Goal: Transaction & Acquisition: Purchase product/service

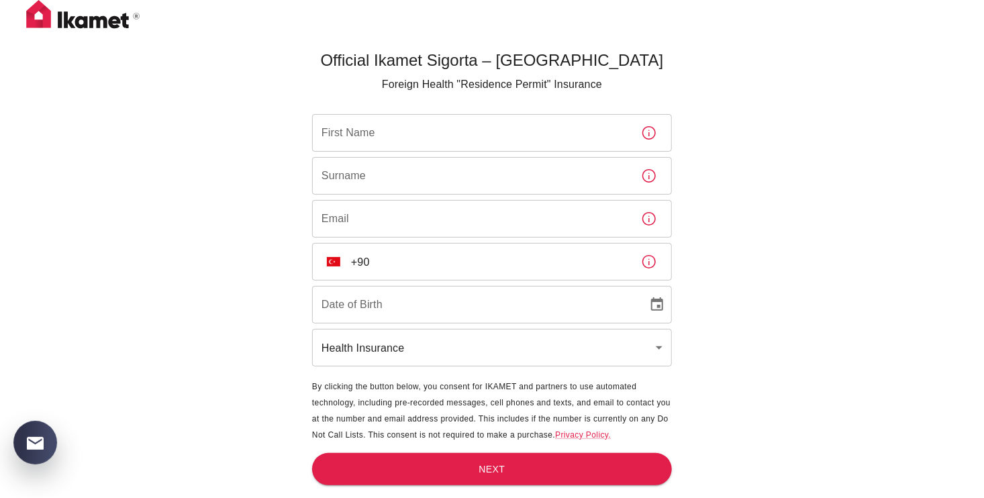
click at [446, 134] on input "First Name" at bounding box center [471, 133] width 318 height 38
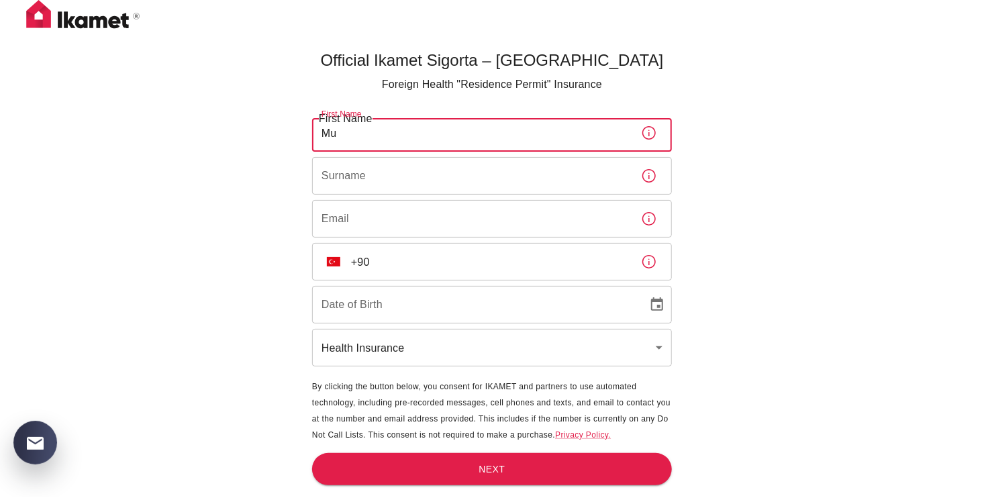
type input "muborakkhon"
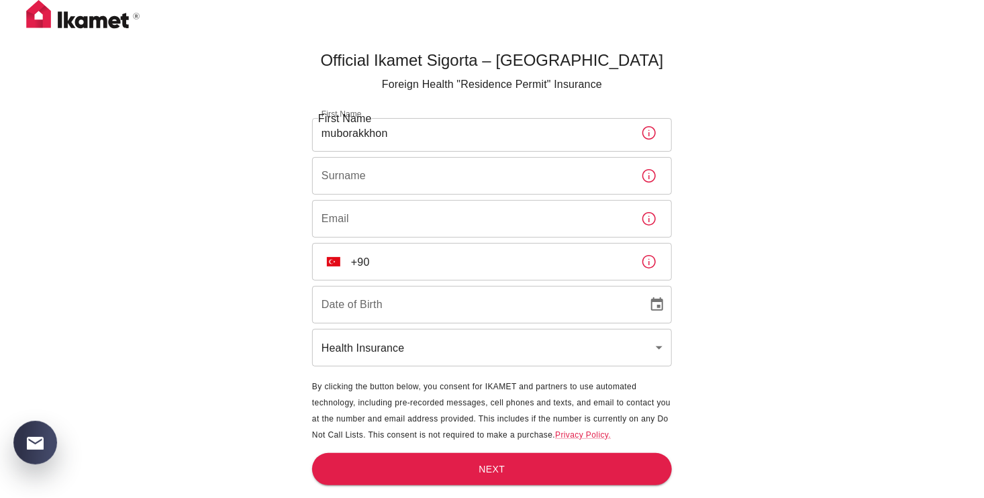
click at [458, 165] on input "Surname" at bounding box center [471, 176] width 318 height 38
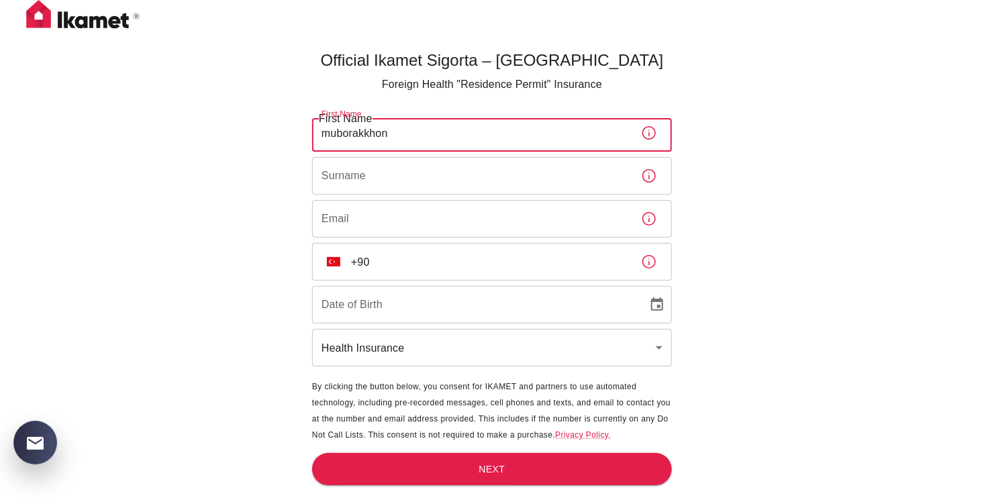
click at [317, 136] on input "muborakkhon" at bounding box center [471, 133] width 318 height 38
drag, startPoint x: 328, startPoint y: 131, endPoint x: 311, endPoint y: 135, distance: 17.3
click at [311, 135] on main "Official Ikamet Sigorta – Turkey Foreign Health "Residence Permit" Insurance Fi…" at bounding box center [492, 293] width 371 height 498
drag, startPoint x: 331, startPoint y: 133, endPoint x: 323, endPoint y: 138, distance: 9.3
click at [320, 138] on input "uborakkhon" at bounding box center [471, 133] width 318 height 38
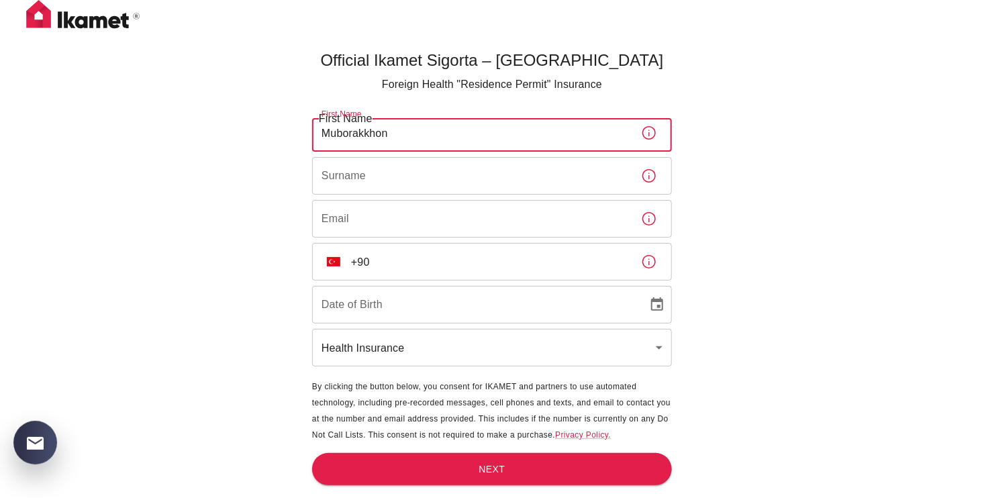
type input "Muborakkhon"
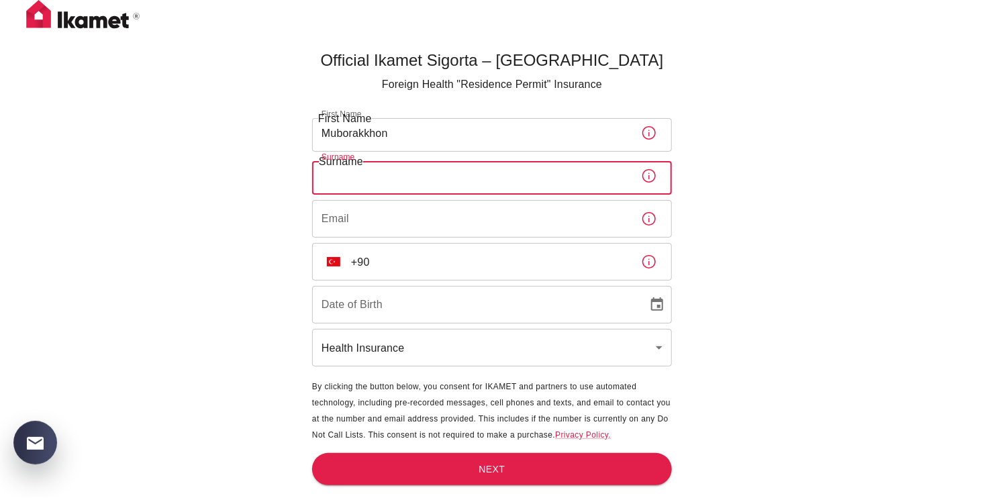
click at [411, 179] on input "Surname" at bounding box center [471, 176] width 318 height 38
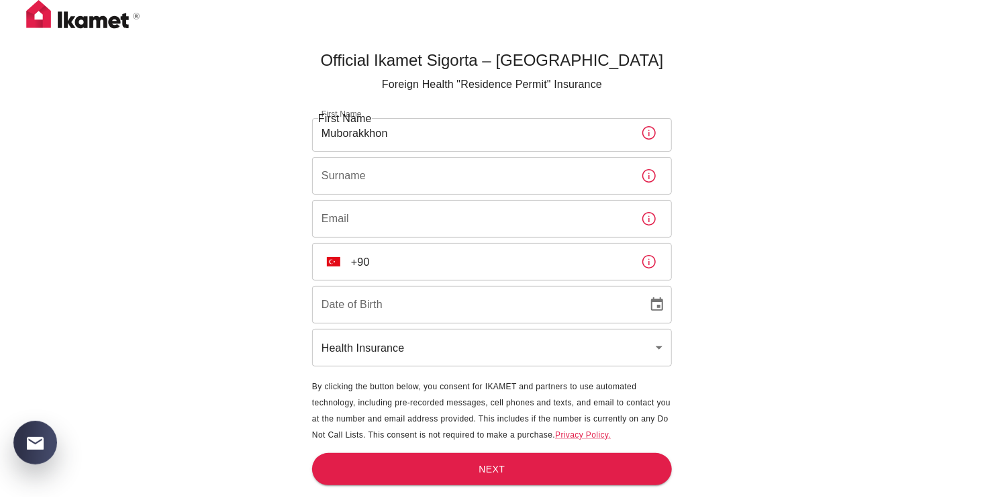
click at [455, 181] on input "Surname" at bounding box center [471, 176] width 318 height 38
click at [437, 177] on input "F" at bounding box center [471, 176] width 318 height 38
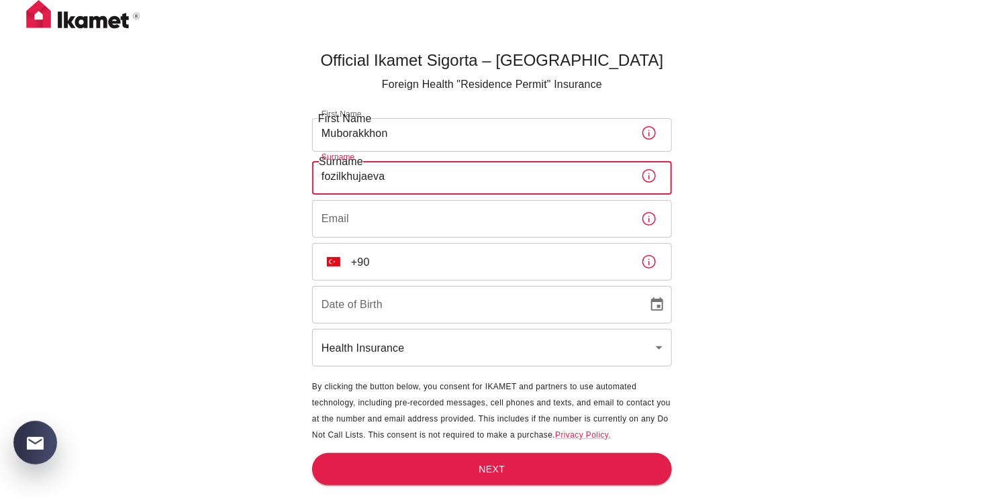
click at [323, 171] on input "fozilkhujaeva" at bounding box center [471, 176] width 318 height 38
drag, startPoint x: 326, startPoint y: 174, endPoint x: 315, endPoint y: 178, distance: 12.1
click at [315, 178] on input "fozilkhujaeva" at bounding box center [471, 176] width 318 height 38
type input "Fozilkhujaeva"
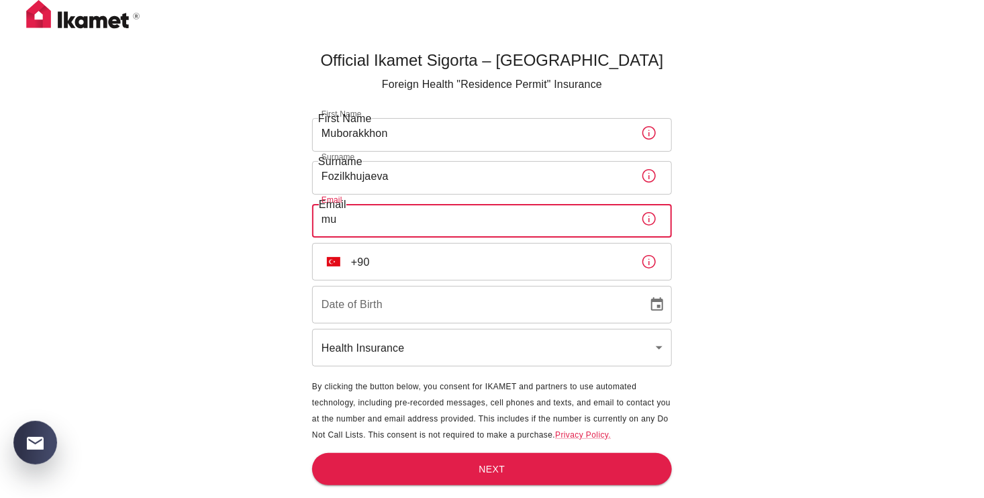
type input "m"
type input "imfax@mail.ru"
type input "28/05/2003"
click at [857, 333] on div "Official Ikamet Sigorta – Turkey Foreign Health "Residence Permit" Insurance Fi…" at bounding box center [492, 271] width 984 height 543
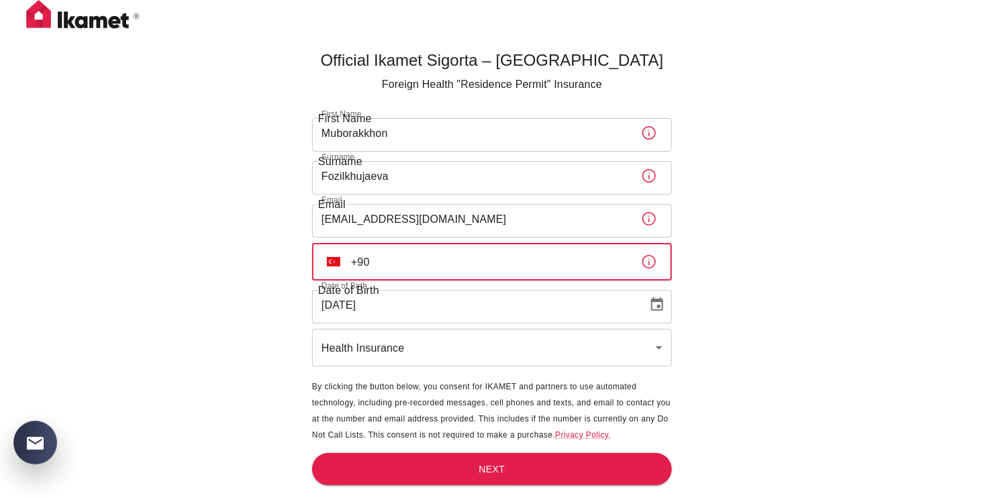
click at [461, 275] on input "+90" at bounding box center [490, 262] width 279 height 38
type input "+90 537 341 07 79"
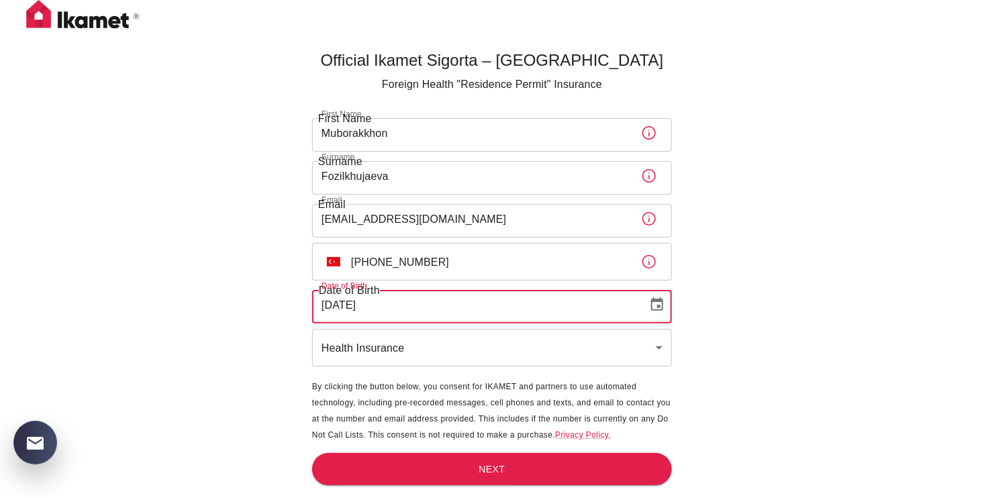
click at [401, 305] on input "28/05/2003" at bounding box center [475, 305] width 326 height 38
click at [455, 304] on input "DD/05/2003" at bounding box center [475, 305] width 326 height 38
type input "10/09/2007"
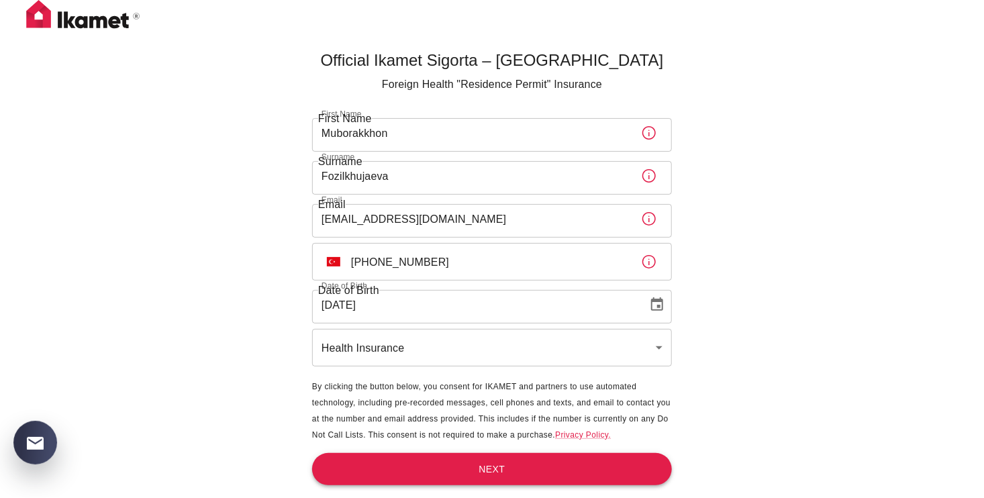
click at [498, 471] on button "Next" at bounding box center [492, 469] width 360 height 33
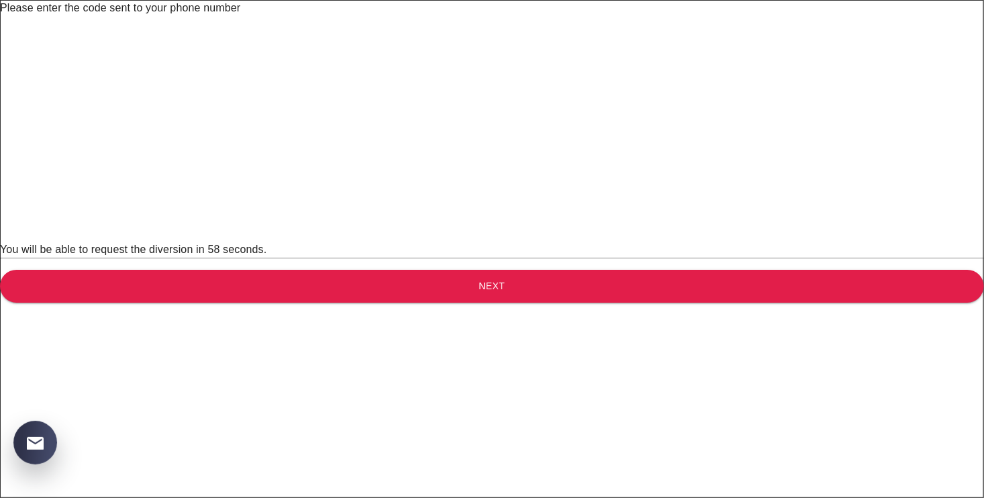
click at [334, 54] on input "text" at bounding box center [501, 35] width 1003 height 38
type input "4"
type input "2"
type input "8"
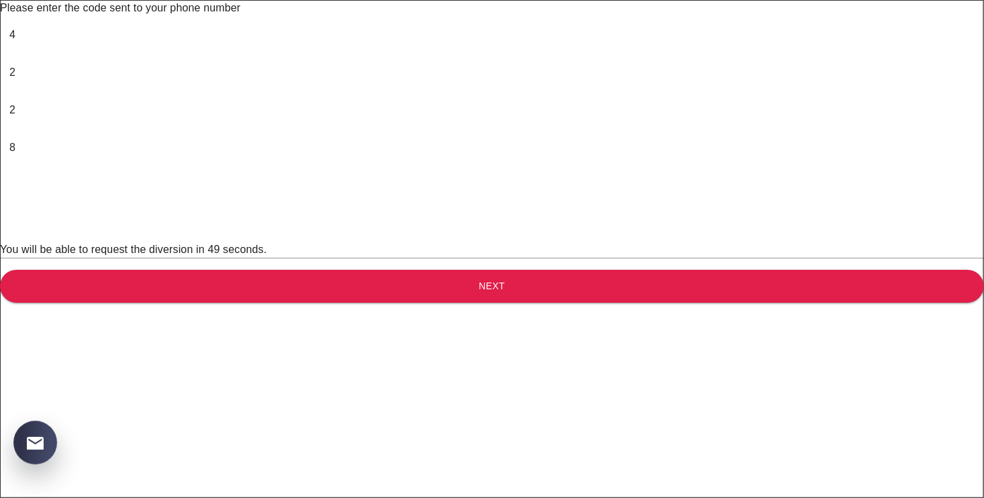
type input "2"
type input "7"
click at [408, 303] on button "Next" at bounding box center [492, 286] width 984 height 33
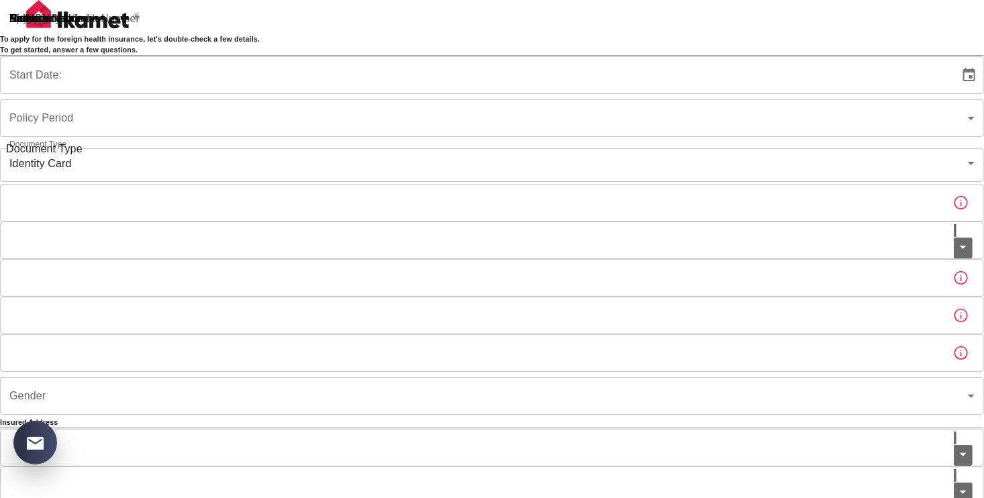
type input "b7343ef8-d55e-4554-96a8-76e30347e985"
type input "25/09/2025"
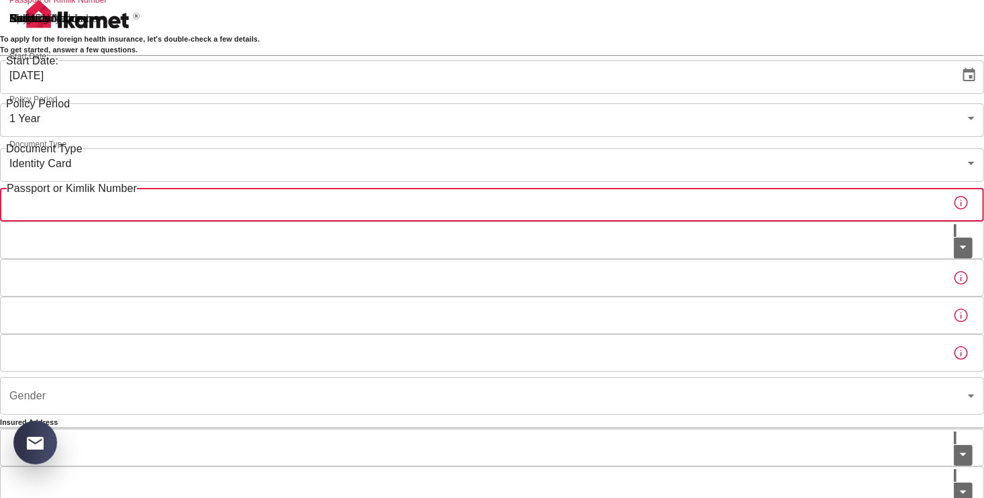
click at [489, 222] on input "Passport or Kimlik Number" at bounding box center [471, 203] width 943 height 38
type input "FB1417044"
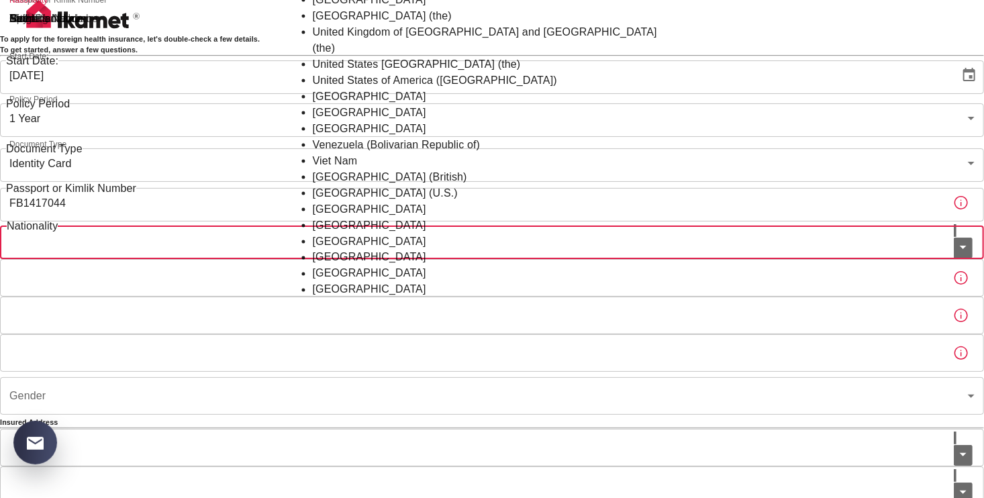
click at [470, 259] on input "Nationality" at bounding box center [477, 241] width 954 height 38
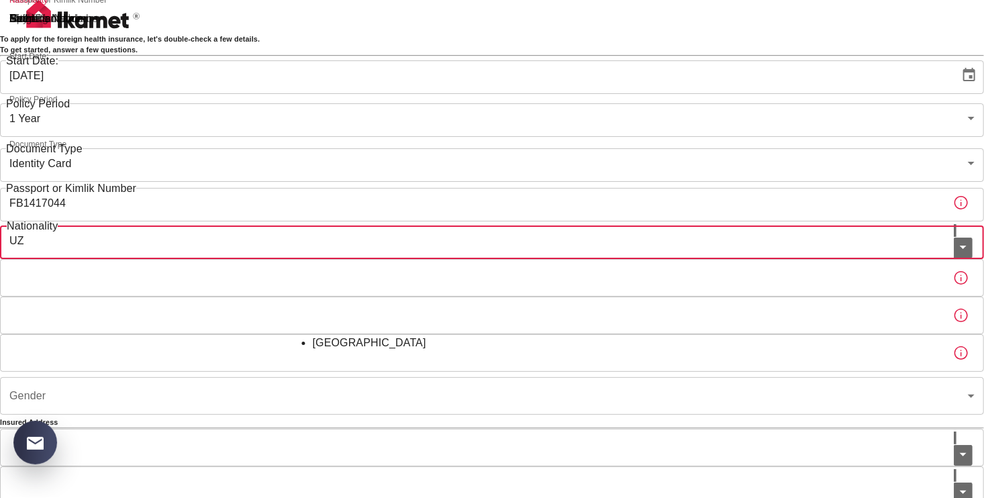
click at [445, 344] on li "Uzbekistan" at bounding box center [493, 343] width 360 height 16
type input "Uzbekistan"
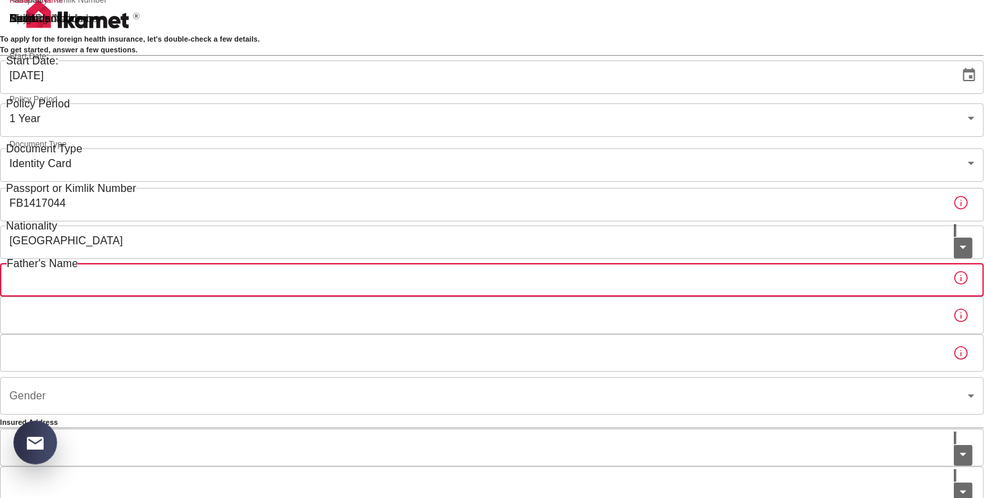
click at [396, 297] on input "Father's Name" at bounding box center [471, 278] width 943 height 38
type input "b"
type input "Bahokirkhon"
type input "Dilafruz"
type input "Uzbekistan, Kakand"
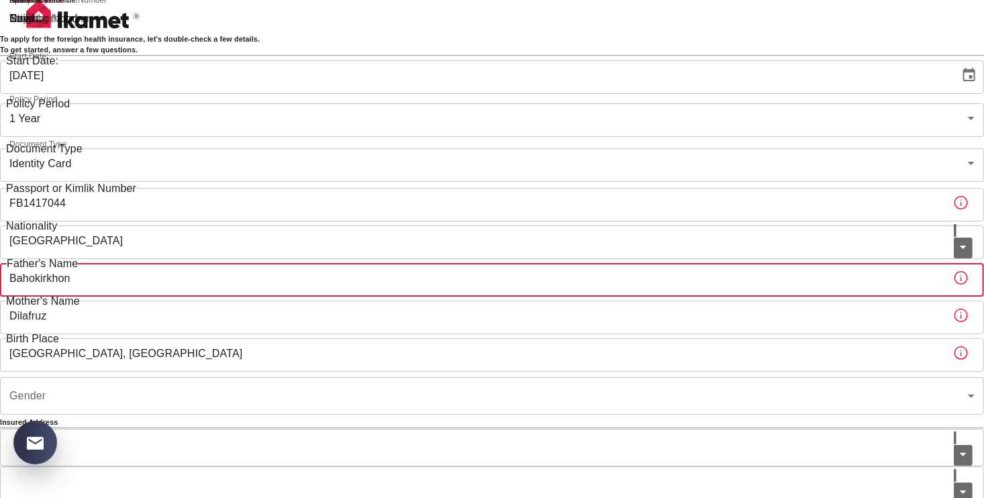
type input "Karabük"
type input "Merkez"
type input "100.Yıl"
type input "101"
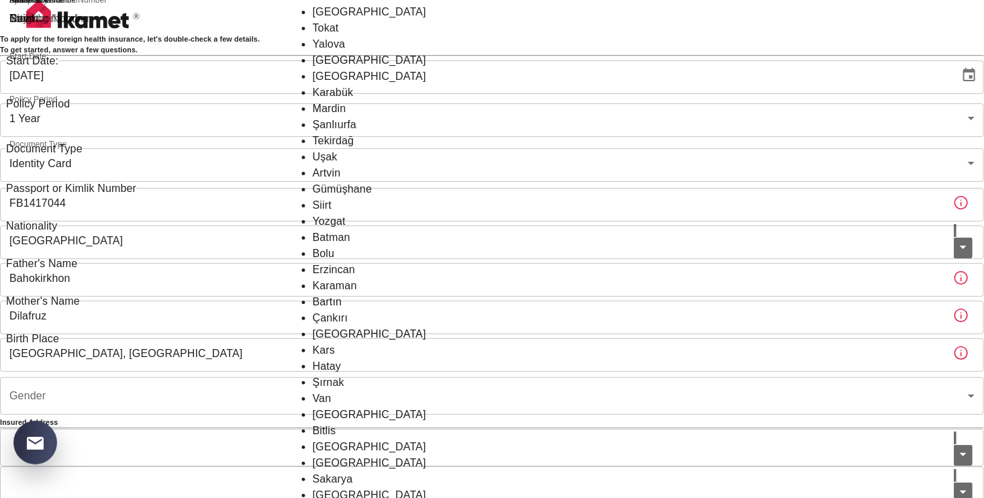
click at [831, 324] on div "To apply for the foreign health insurance, let's double-check a few details. To…" at bounding box center [492, 417] width 984 height 835
drag, startPoint x: 814, startPoint y: 357, endPoint x: 988, endPoint y: 294, distance: 184.4
click at [816, 356] on div "To apply for the foreign health insurance, let's double-check a few details. To…" at bounding box center [492, 417] width 984 height 835
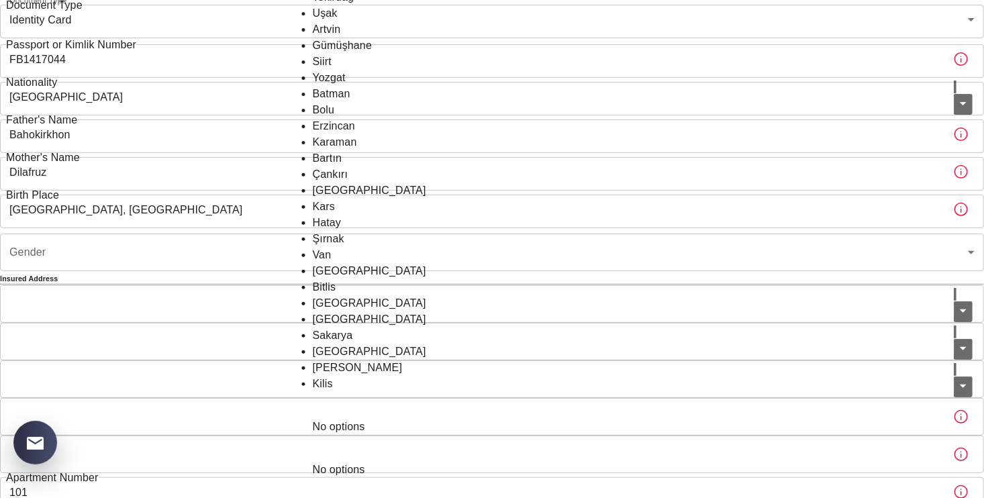
scroll to position [148, 0]
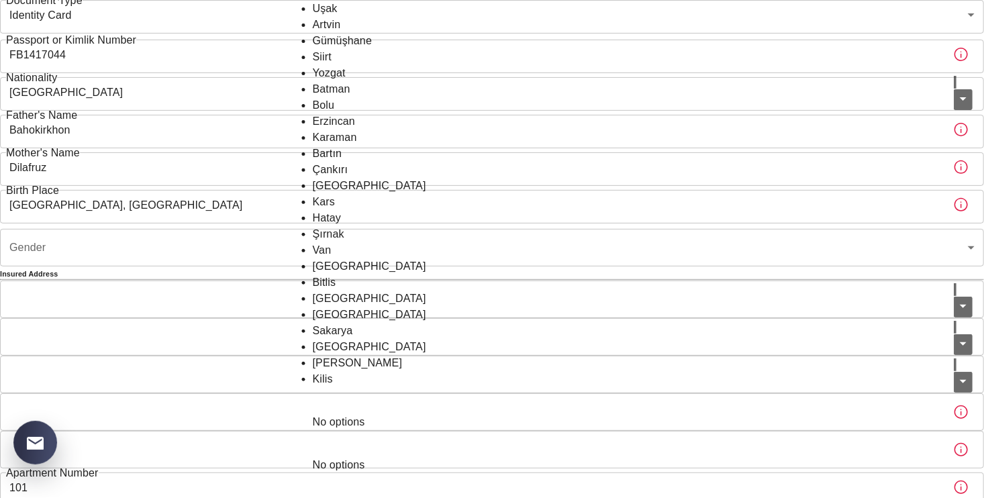
drag, startPoint x: 898, startPoint y: 301, endPoint x: 888, endPoint y: 308, distance: 12.1
click at [896, 302] on div "To apply for the foreign health insurance, let's double-check a few details. To…" at bounding box center [492, 269] width 984 height 835
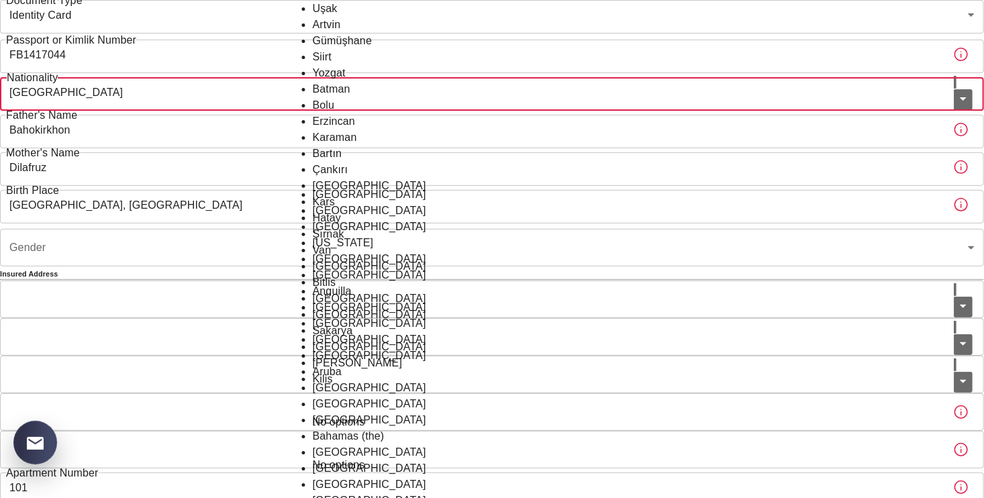
scroll to position [5559, 0]
click at [467, 111] on input "Uzbekistan" at bounding box center [477, 92] width 954 height 38
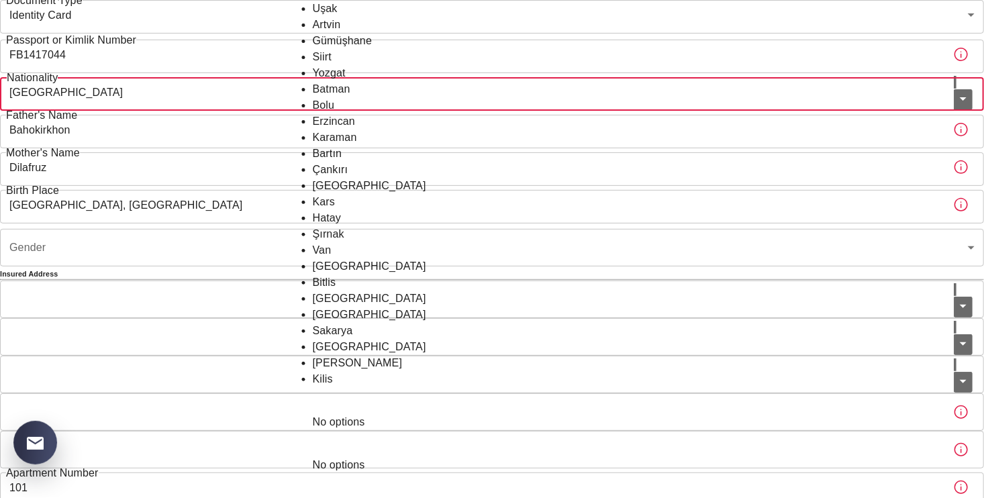
drag, startPoint x: 876, startPoint y: 337, endPoint x: 868, endPoint y: 331, distance: 9.5
click at [874, 336] on div "To apply for the foreign health insurance, let's double-check a few details. To…" at bounding box center [492, 269] width 984 height 835
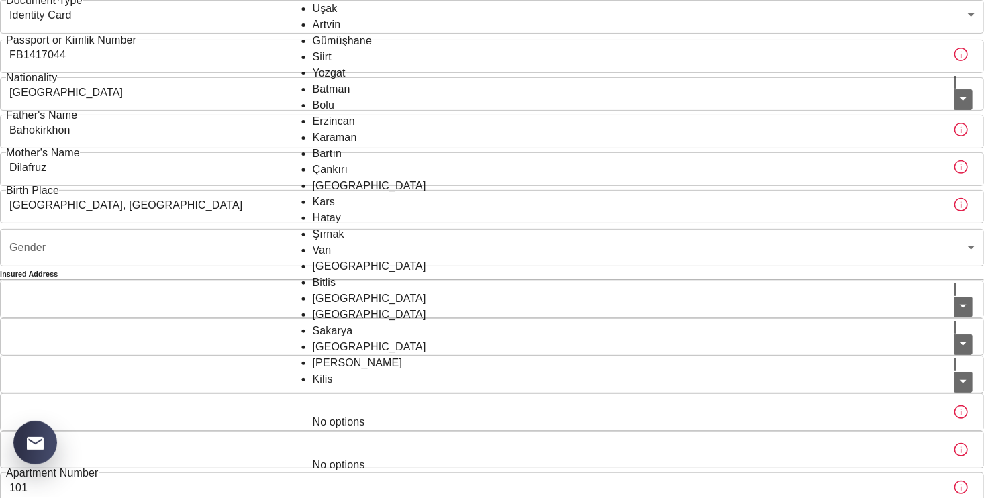
drag, startPoint x: 791, startPoint y: 273, endPoint x: 784, endPoint y: 266, distance: 9.5
click at [788, 271] on div "To apply for the foreign health insurance, let's double-check a few details. To…" at bounding box center [492, 269] width 984 height 835
click at [955, 85] on icon "Clear" at bounding box center [955, 85] width 0 height 0
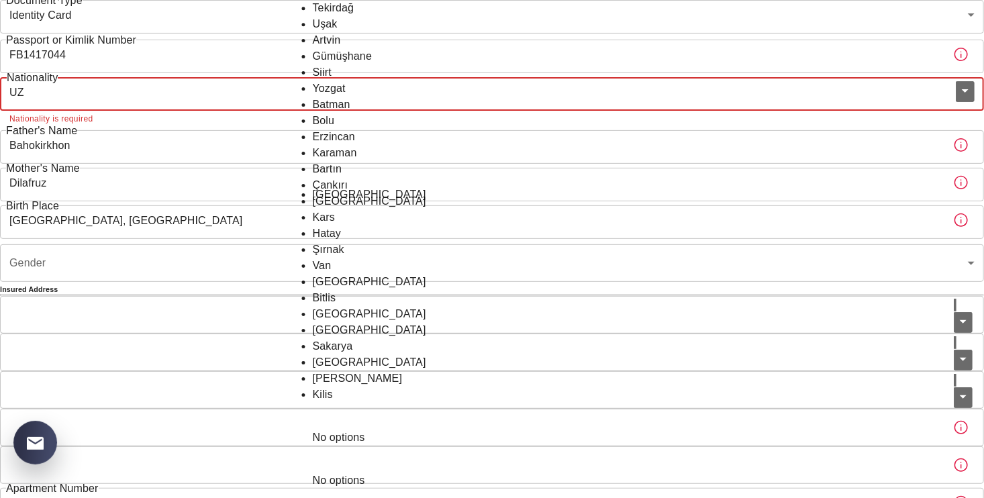
click at [567, 197] on li "Uzbekistan" at bounding box center [493, 195] width 360 height 16
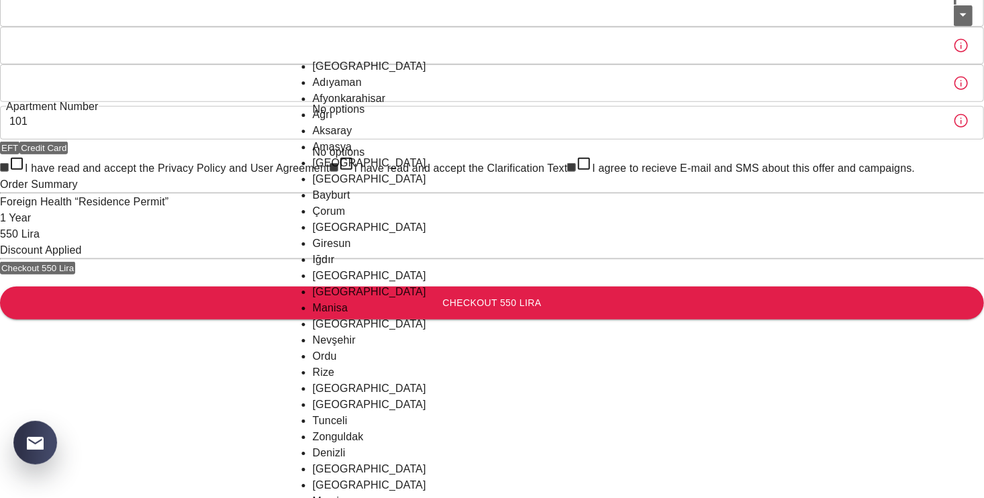
scroll to position [541, 0]
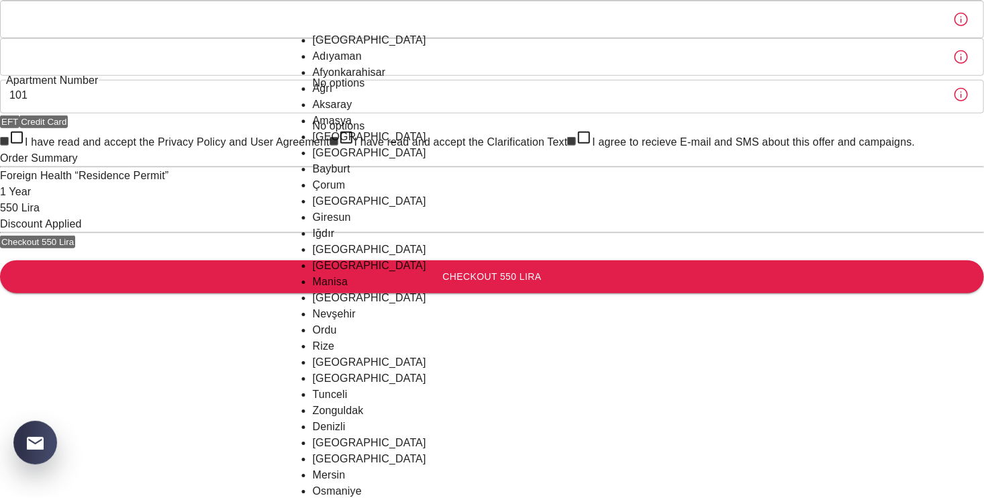
type input "Uzbekistan"
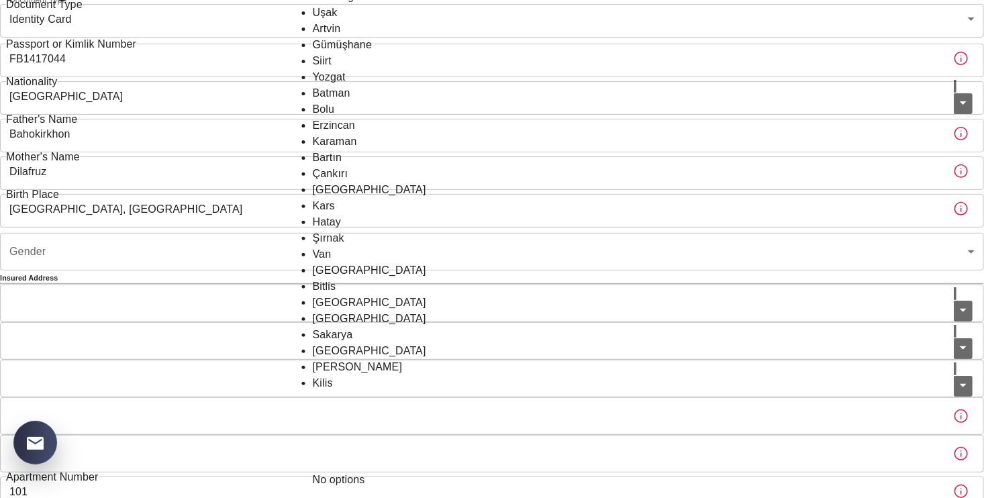
scroll to position [134, 0]
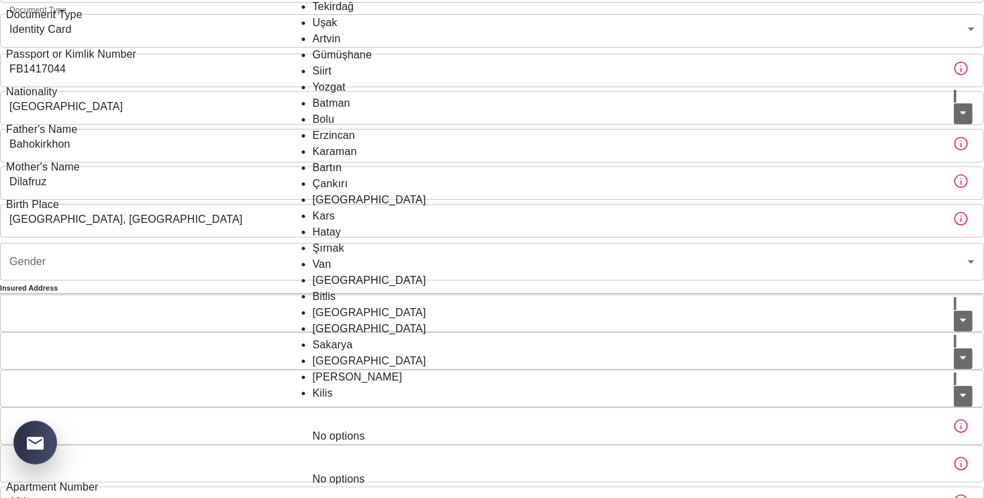
drag, startPoint x: 804, startPoint y: 305, endPoint x: 736, endPoint y: 402, distance: 118.6
click at [804, 305] on div "To apply for the foreign health insurance, let's double-check a few details. To…" at bounding box center [492, 283] width 984 height 835
click at [370, 436] on div "No options" at bounding box center [493, 436] width 360 height 16
click at [377, 428] on div "No options" at bounding box center [493, 436] width 360 height 16
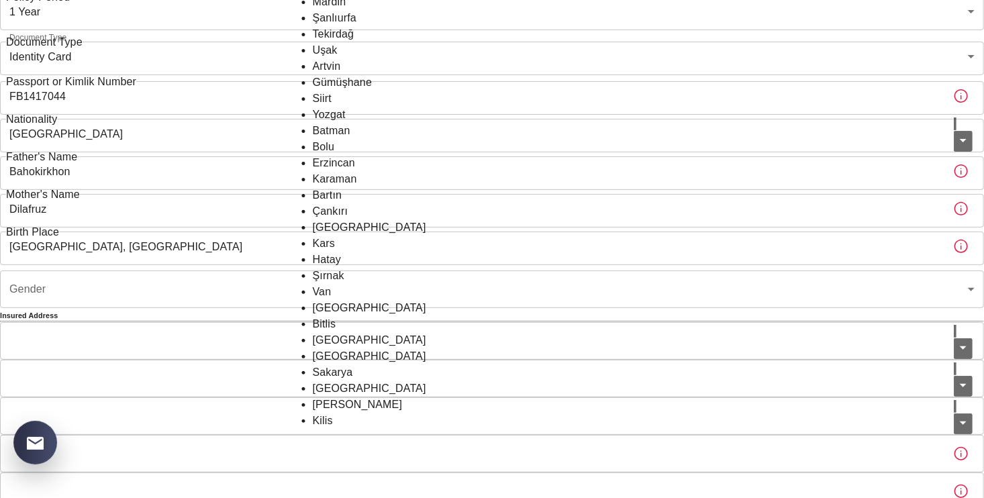
scroll to position [71, 0]
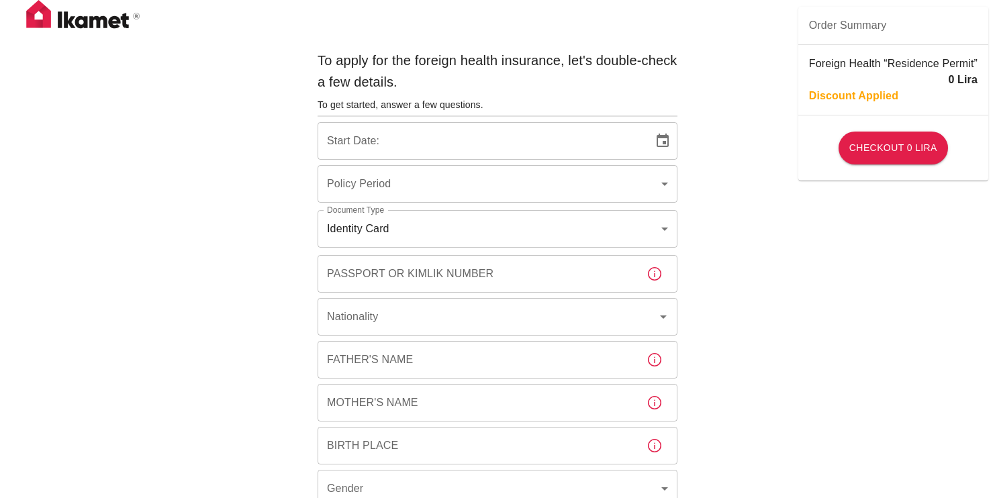
type input "b7343ef8-d55e-4554-96a8-76e30347e985"
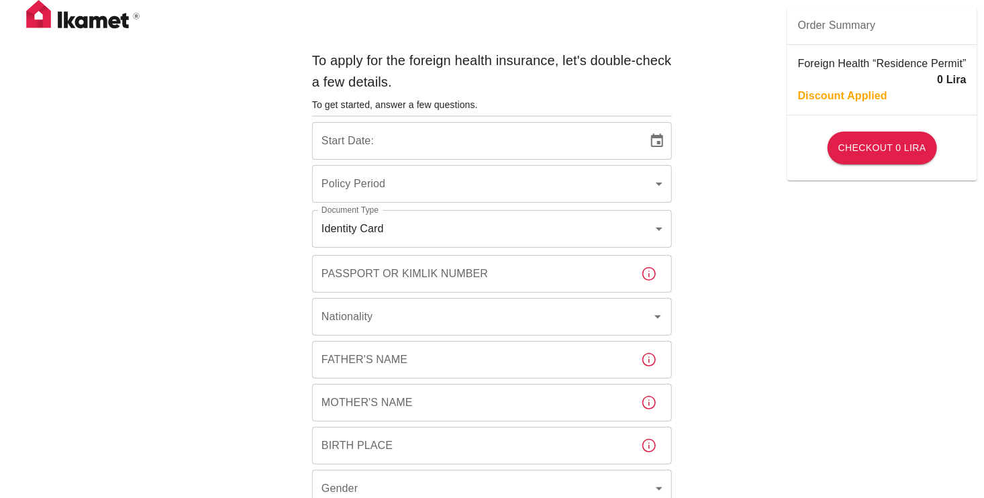
type input "25/09/2025"
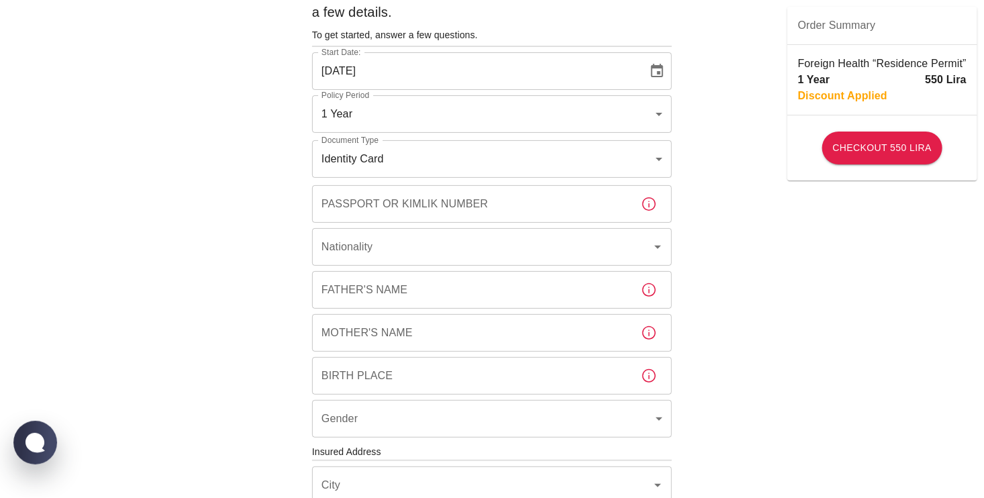
scroll to position [67, 0]
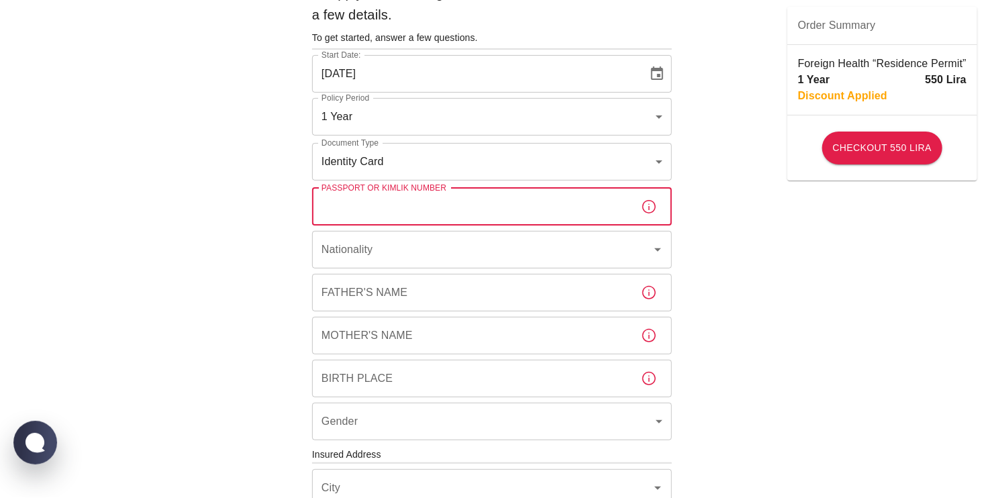
click at [379, 207] on input "Passport or Kimlik Number" at bounding box center [471, 207] width 318 height 38
type input "FB1417044"
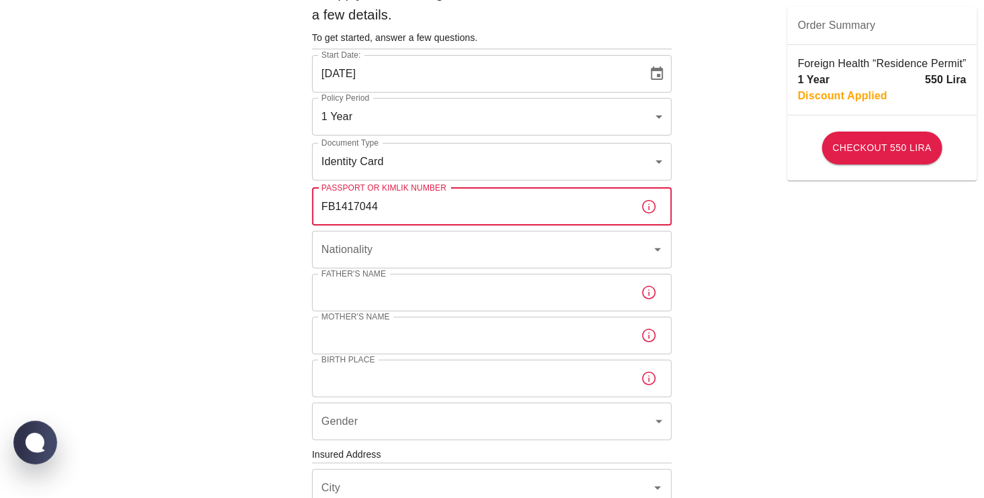
type input "Bahokirkhon"
type input "Dilafruz"
type input "Uzbekistan, Kakand"
type input "101"
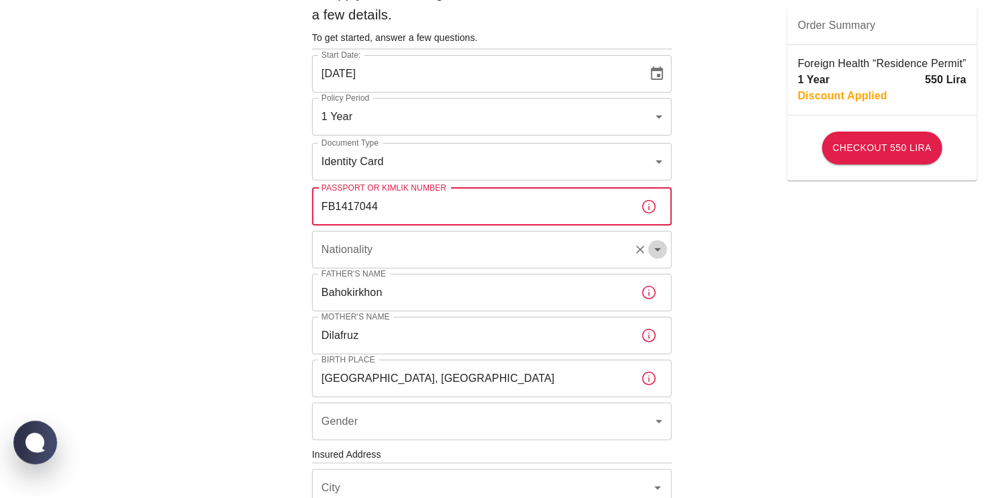
click at [661, 248] on icon "Open" at bounding box center [658, 250] width 16 height 16
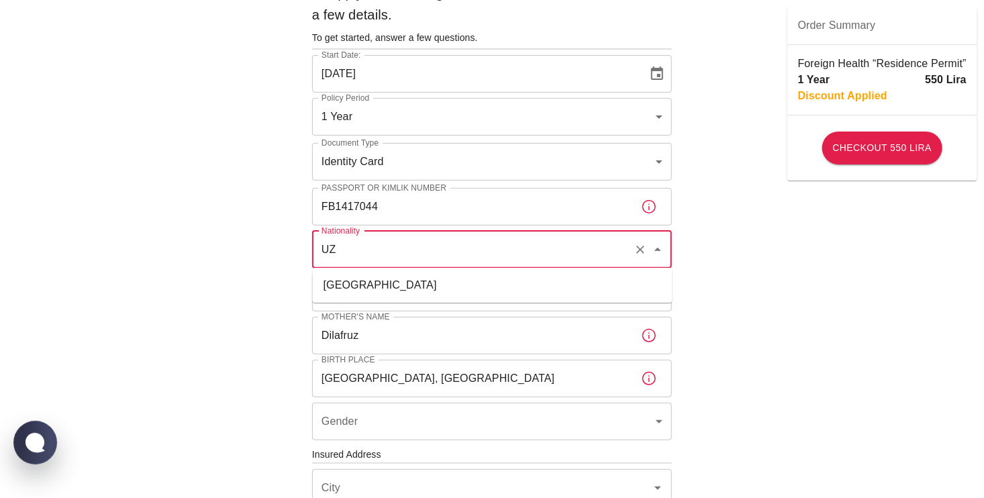
click at [620, 275] on li "Uzbekistan" at bounding box center [493, 285] width 360 height 24
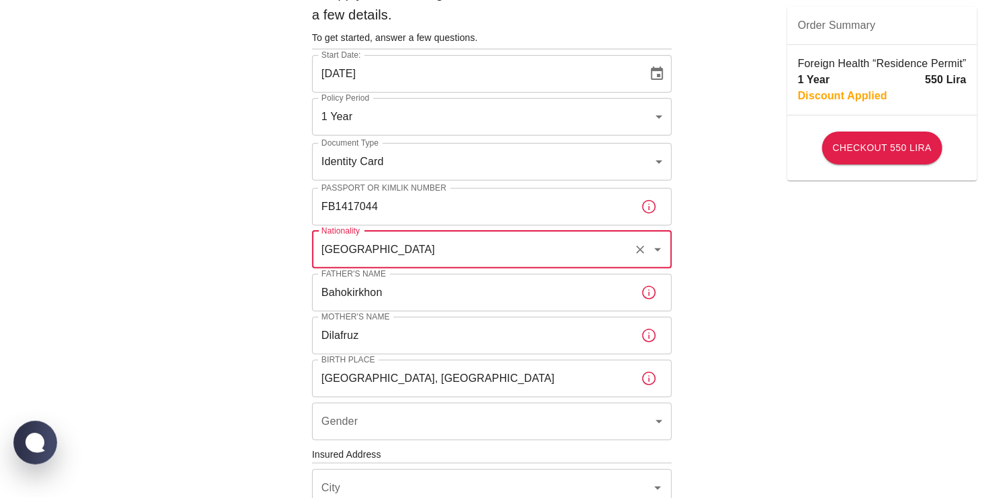
type input "Uzbekistan"
click at [743, 319] on div "To apply for the foreign health insurance, let's double-check a few details. To…" at bounding box center [492, 453] width 984 height 1041
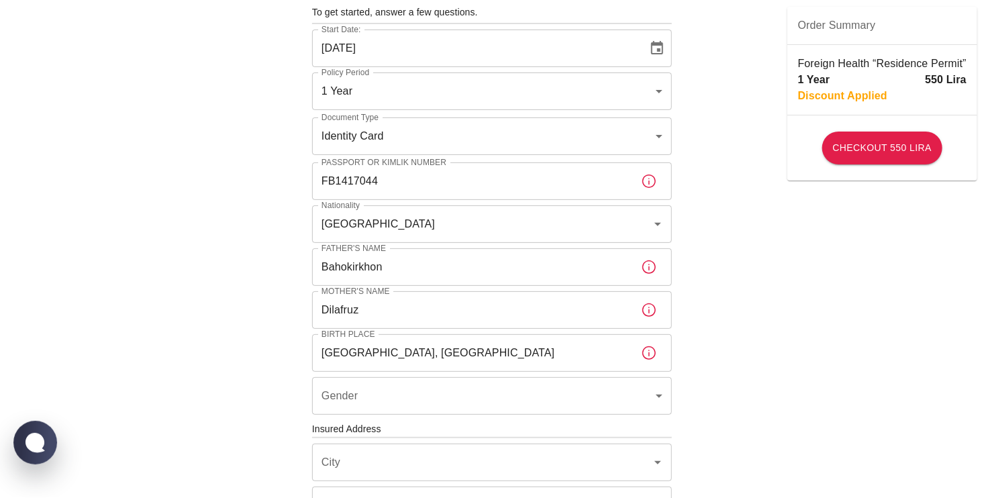
scroll to position [134, 0]
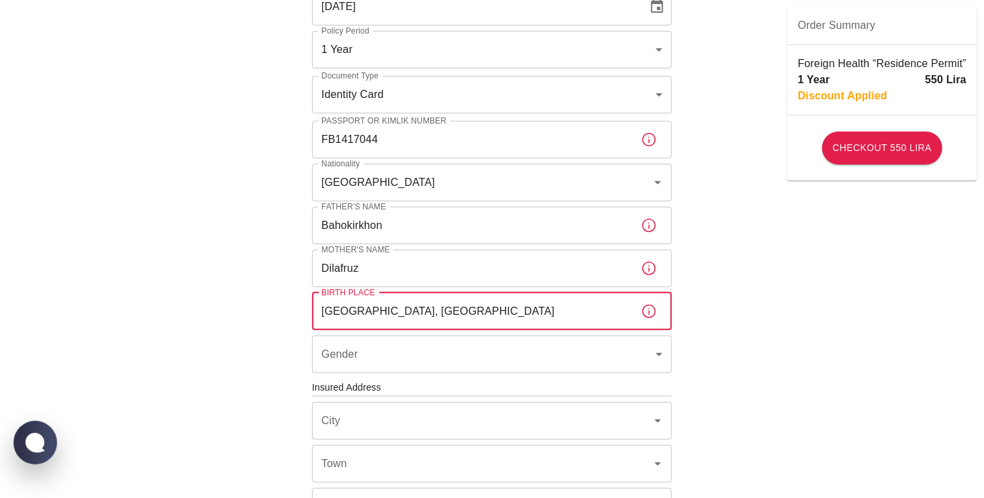
click at [589, 311] on input "Uzbekistan, Kakand" at bounding box center [471, 312] width 318 height 38
type input "Uzbekistan, Tashkent"
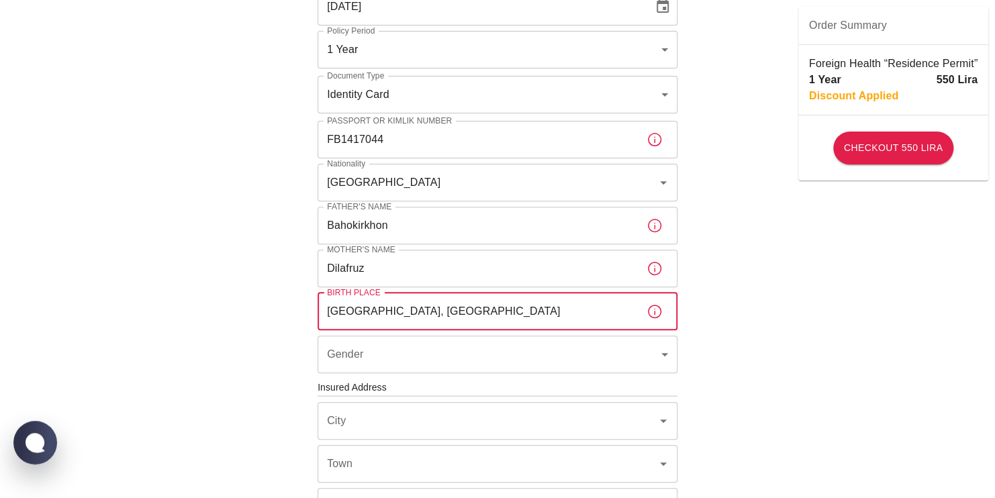
click at [520, 353] on body "To apply for the foreign health insurance, let's double-check a few details. To…" at bounding box center [497, 386] width 995 height 1041
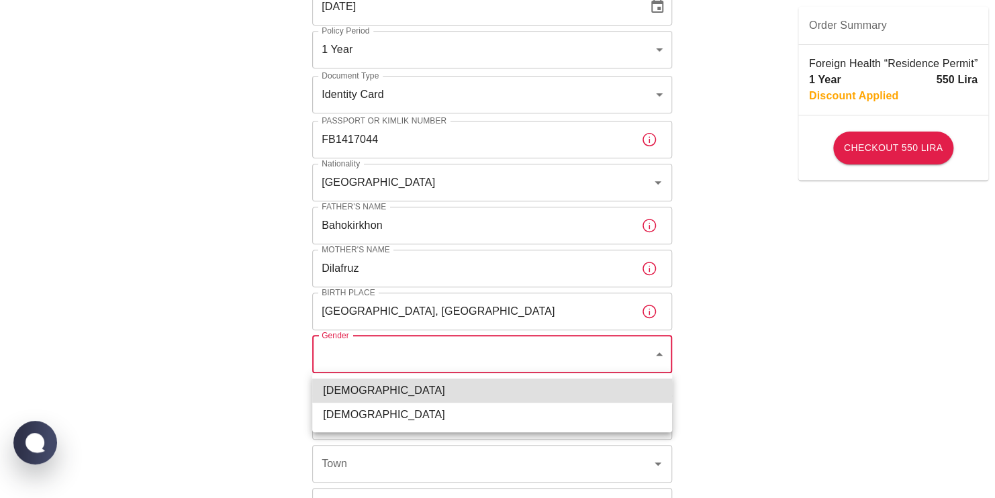
click at [487, 415] on li "Female" at bounding box center [492, 415] width 360 height 24
type input "female"
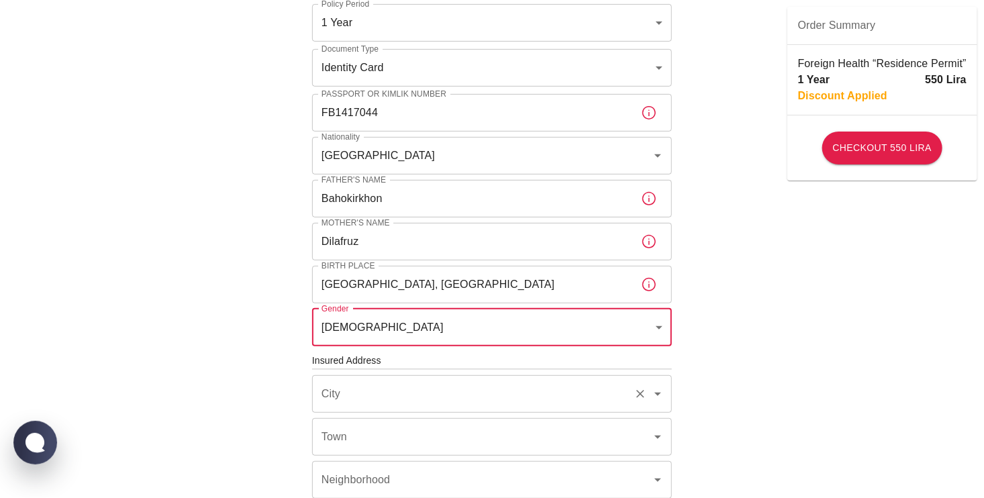
scroll to position [269, 0]
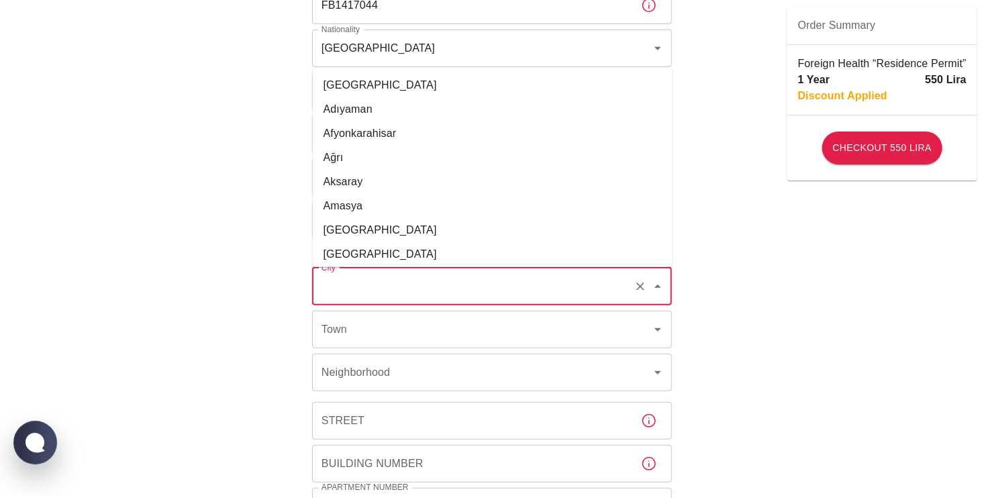
click at [428, 291] on input "City" at bounding box center [473, 287] width 310 height 26
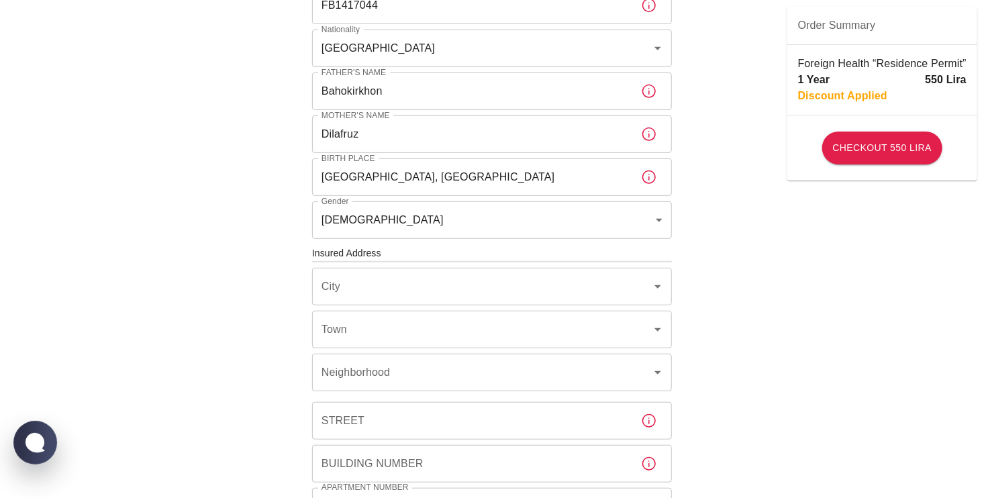
click at [740, 291] on div "To apply for the foreign health insurance, let's double-check a few details. To…" at bounding box center [492, 251] width 984 height 1041
click at [657, 291] on icon "Open" at bounding box center [658, 287] width 16 height 16
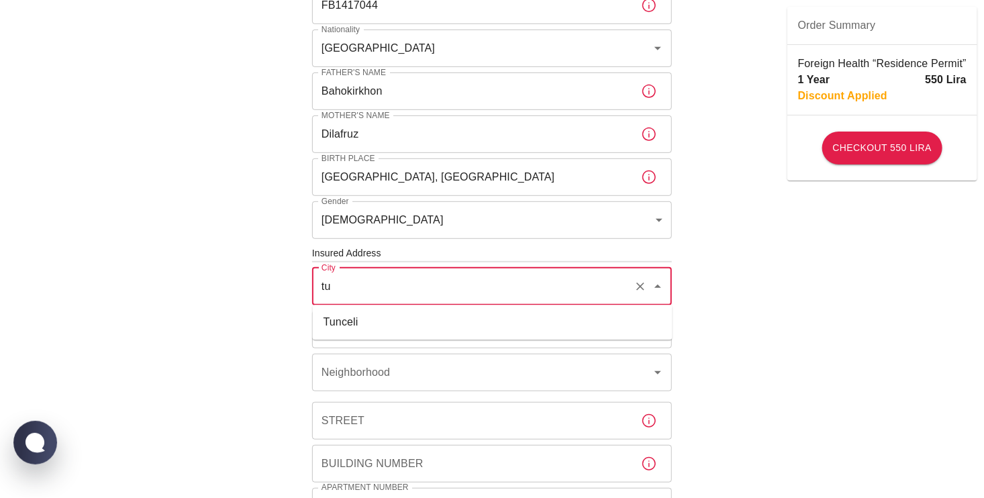
type input "t"
click at [446, 381] on li "Karabük" at bounding box center [493, 371] width 360 height 24
type input "Karabük"
click at [368, 332] on input "Town" at bounding box center [473, 330] width 310 height 26
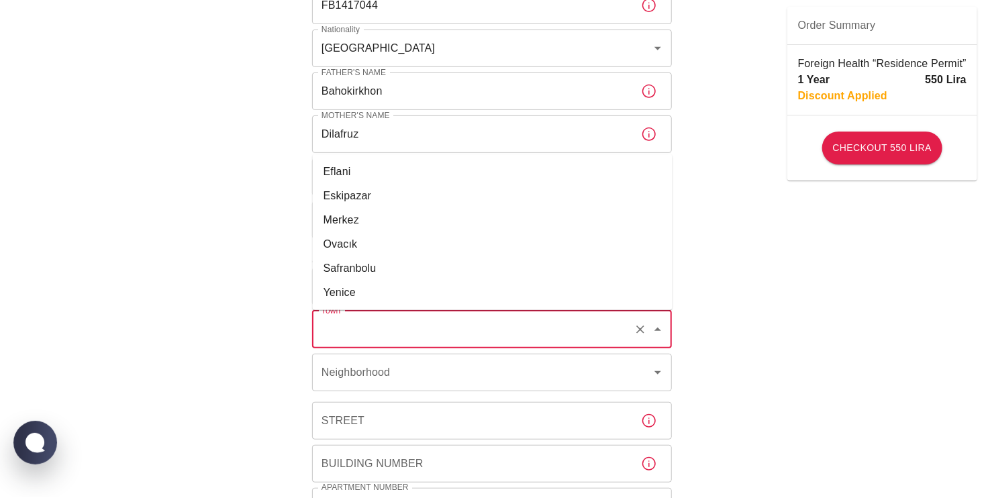
drag, startPoint x: 336, startPoint y: 222, endPoint x: 355, endPoint y: 248, distance: 32.8
click at [339, 222] on li "Merkez" at bounding box center [493, 220] width 360 height 24
type input "Merkez"
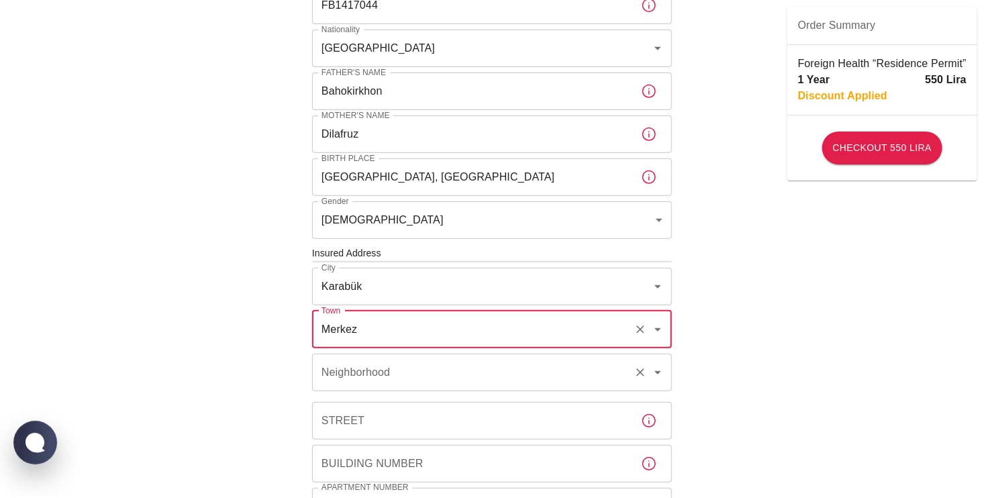
click at [397, 381] on input "Neighborhood" at bounding box center [473, 373] width 310 height 26
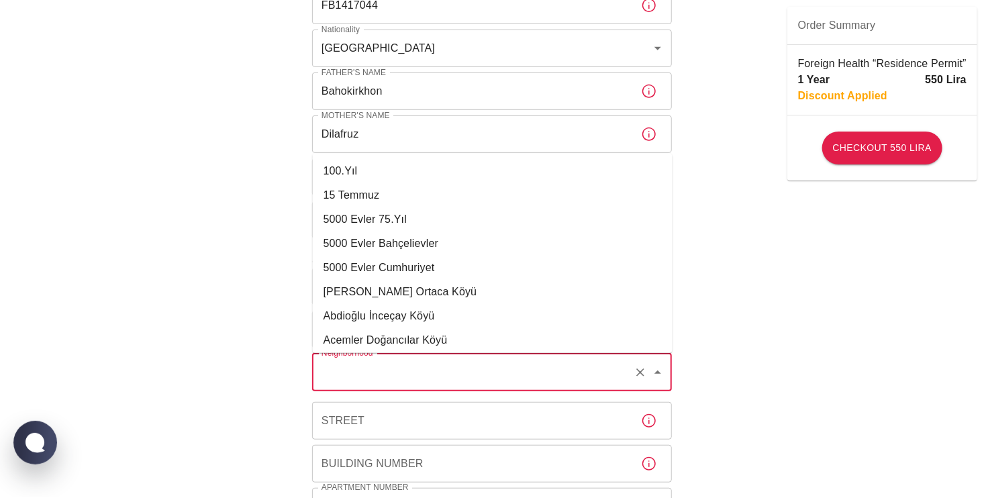
click at [331, 173] on li "100.Yıl" at bounding box center [493, 171] width 360 height 24
type input "100.Yıl"
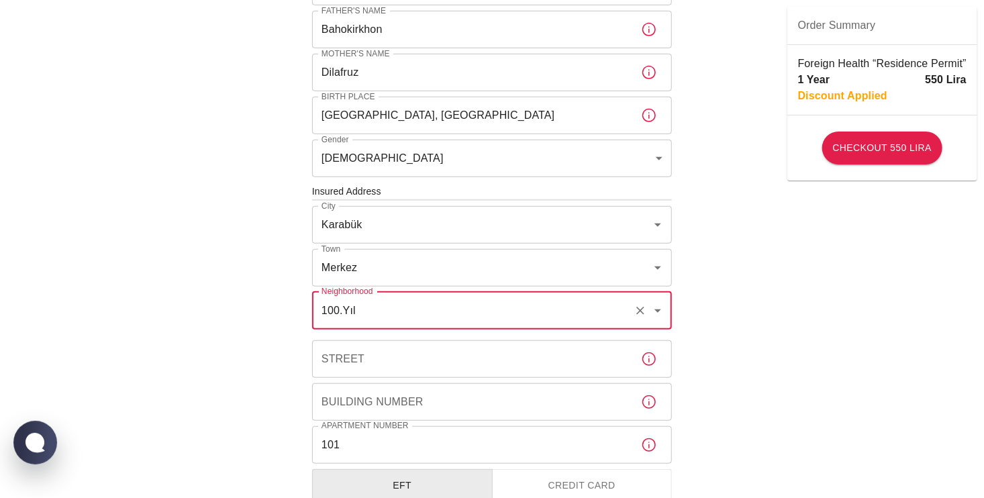
scroll to position [336, 0]
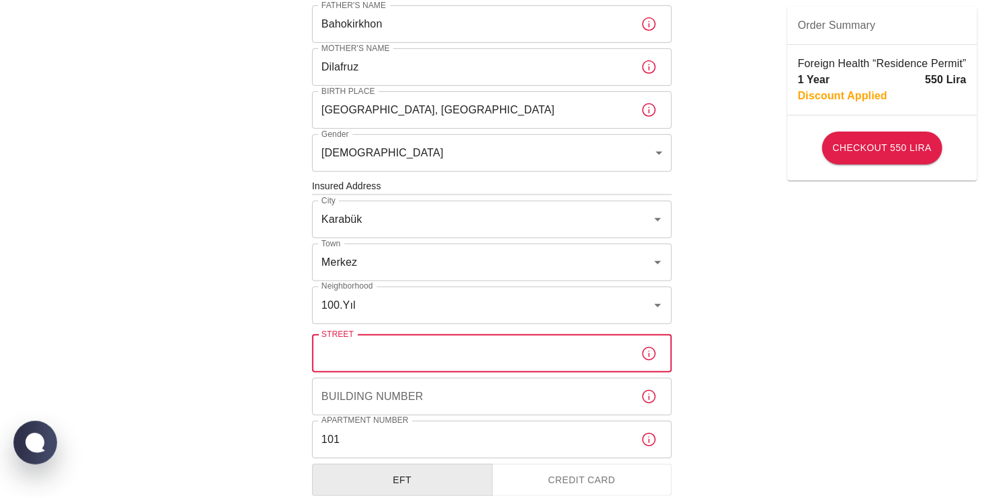
click at [385, 359] on input "Street" at bounding box center [471, 354] width 318 height 38
type input "1002 cadde sokak 15-17 sokak"
click at [471, 400] on input "Building Number" at bounding box center [471, 397] width 318 height 38
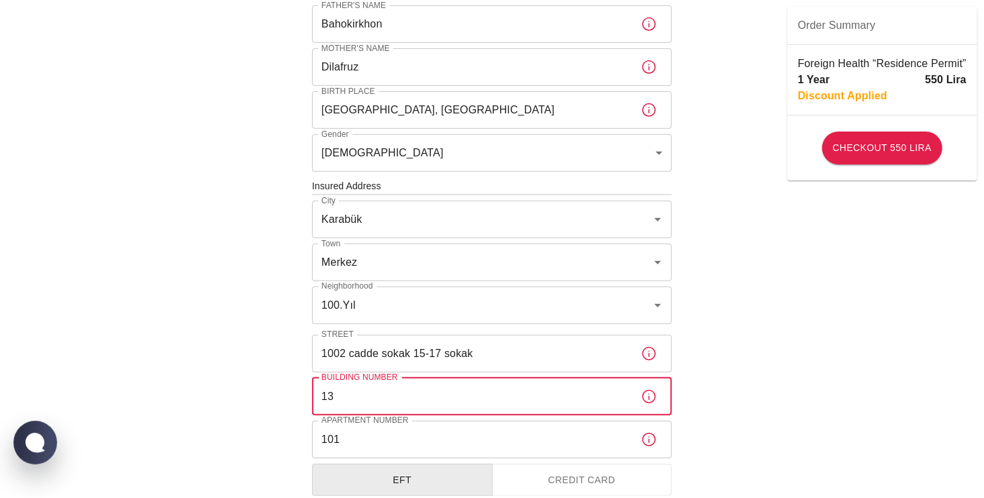
type input "13"
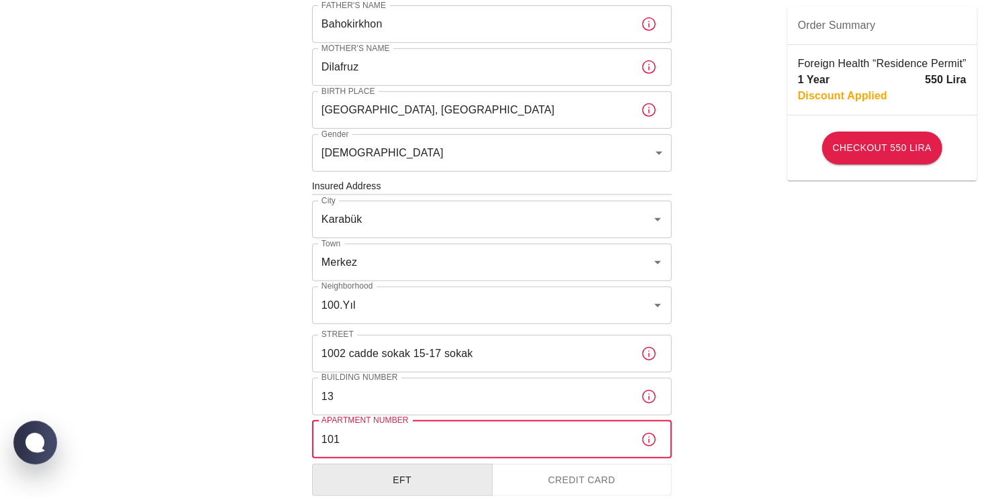
click at [408, 453] on input "101" at bounding box center [471, 440] width 318 height 38
type input "1"
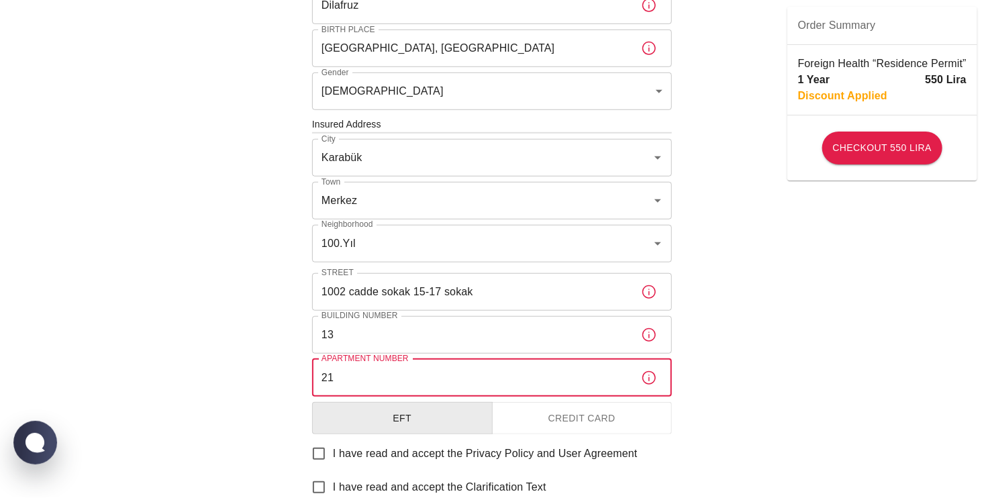
scroll to position [403, 0]
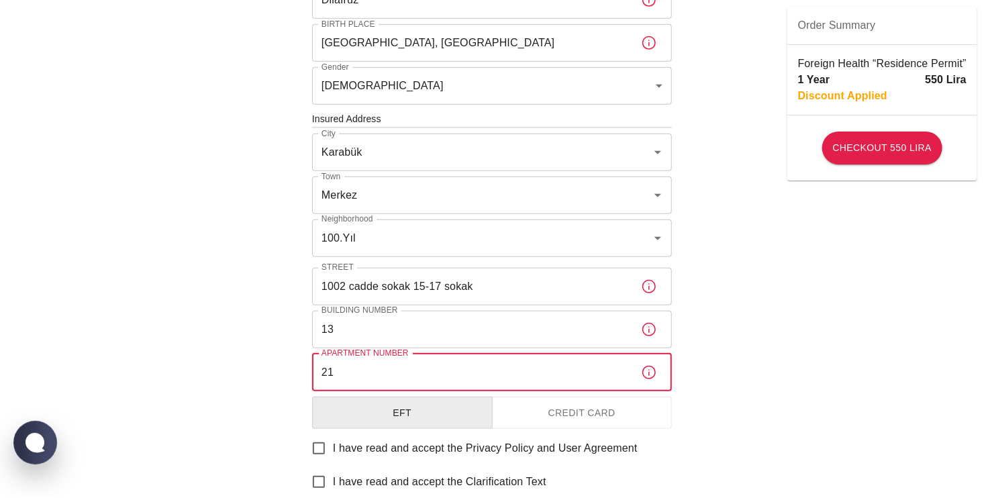
type input "21"
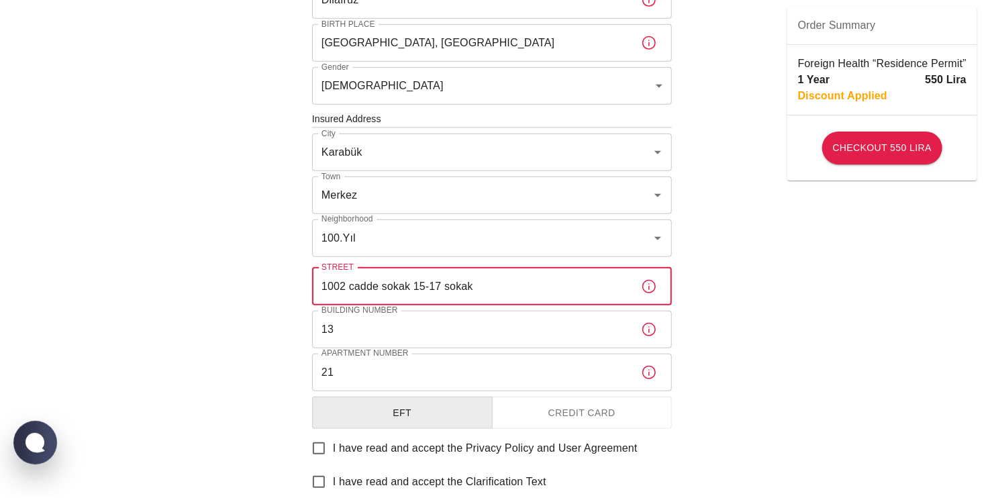
click at [352, 291] on input "1002 cadde sokak 15-17 sokak" at bounding box center [471, 287] width 318 height 38
click at [506, 297] on input "1002 Cadde sokak 15-17 sokak" at bounding box center [471, 287] width 318 height 38
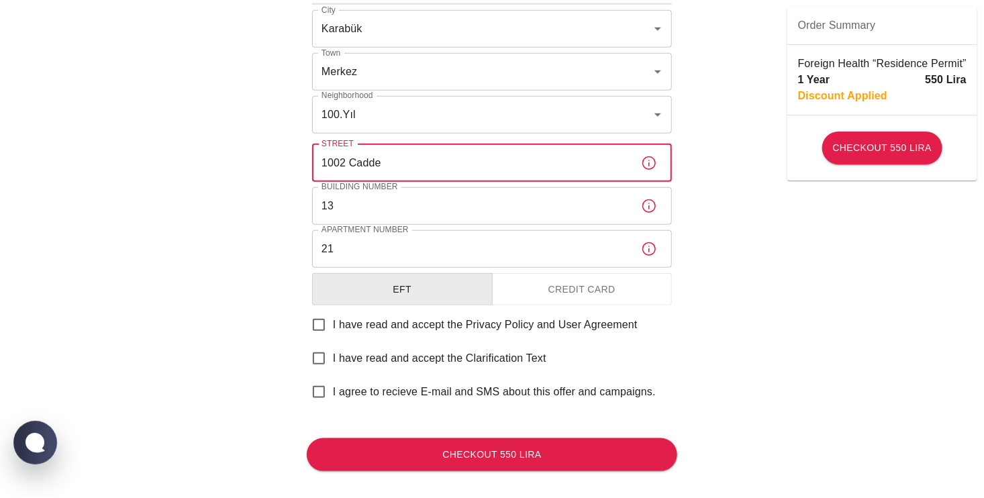
scroll to position [541, 0]
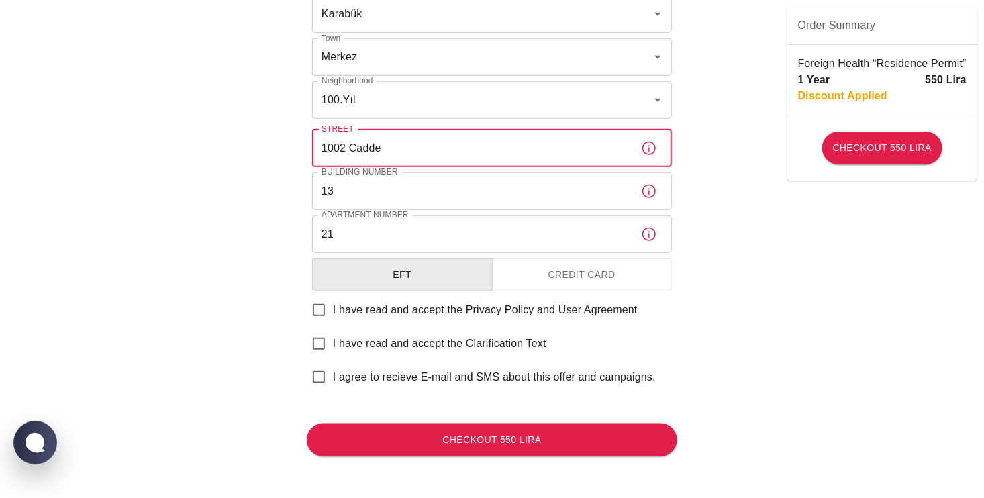
type input "1002 Cadde"
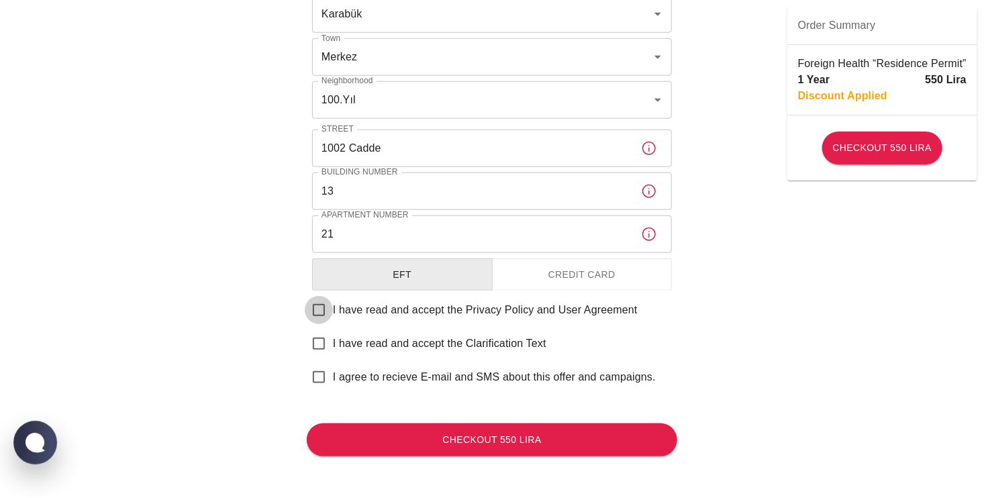
click at [320, 305] on input "I have read and accept the Privacy Policy and User Agreement" at bounding box center [319, 310] width 28 height 28
checkbox input "true"
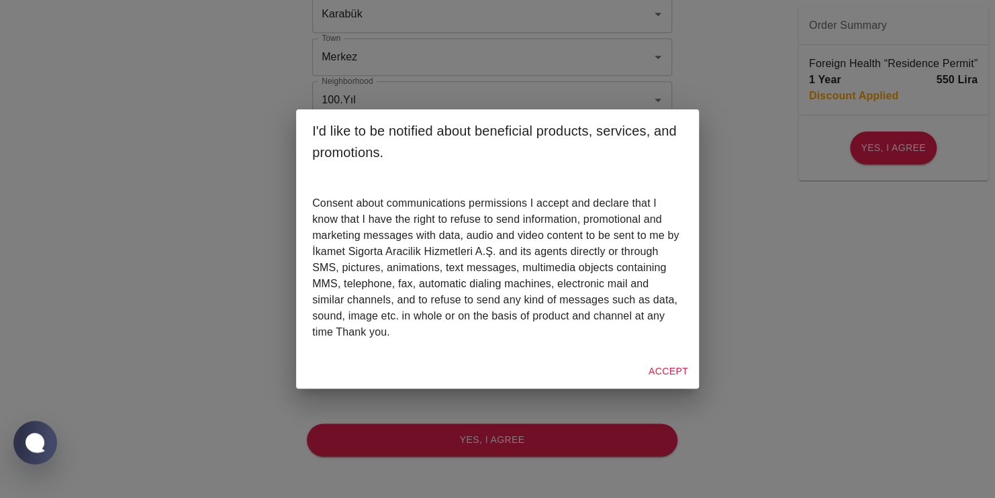
click at [322, 345] on div "Consent about communications permissions I accept and declare that I know that …" at bounding box center [497, 264] width 403 height 180
click at [776, 319] on div "I'd like to be notified about beneficial products, services, and promotions. Co…" at bounding box center [497, 249] width 995 height 498
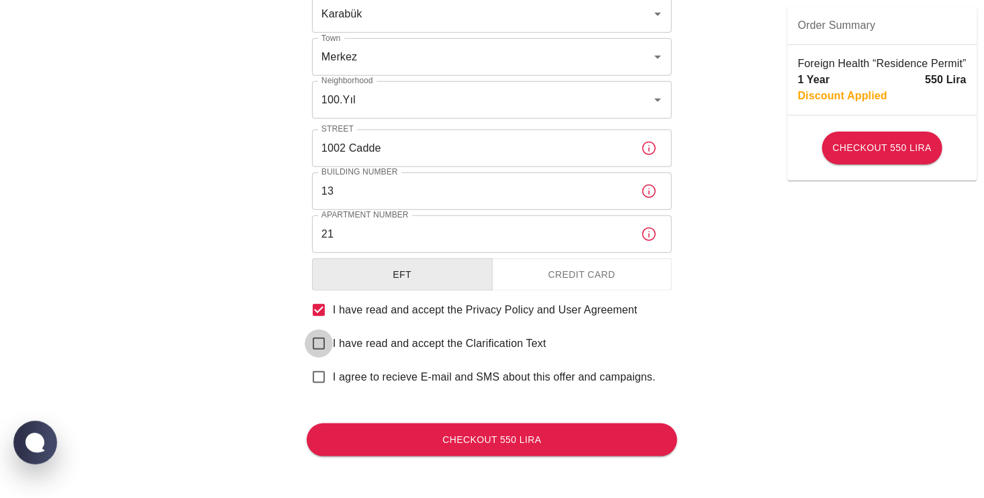
click at [320, 342] on input "I have read and accept the Clarification Text" at bounding box center [319, 344] width 28 height 28
checkbox input "true"
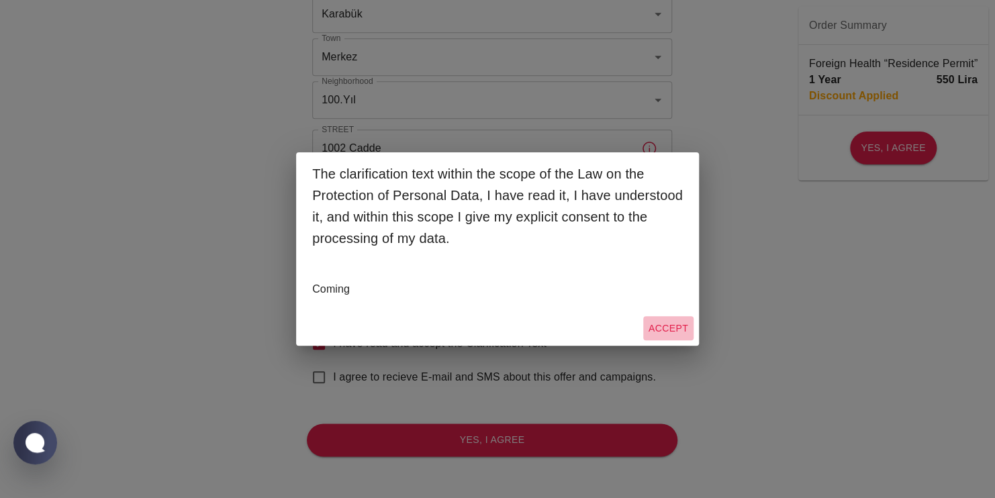
click at [684, 330] on button "Accept" at bounding box center [668, 328] width 50 height 25
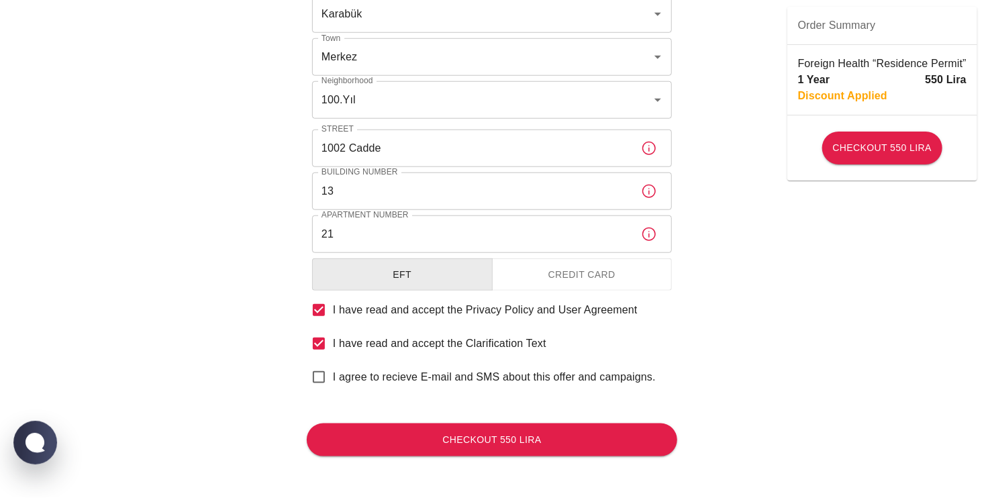
click at [575, 273] on button "Credit Card" at bounding box center [582, 274] width 181 height 33
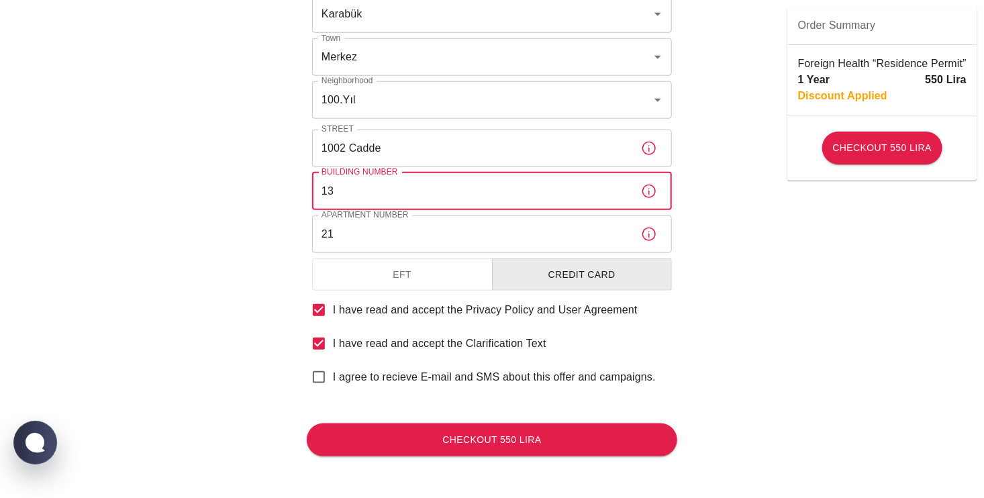
click at [380, 194] on input "13" at bounding box center [471, 192] width 318 height 38
type input "13a"
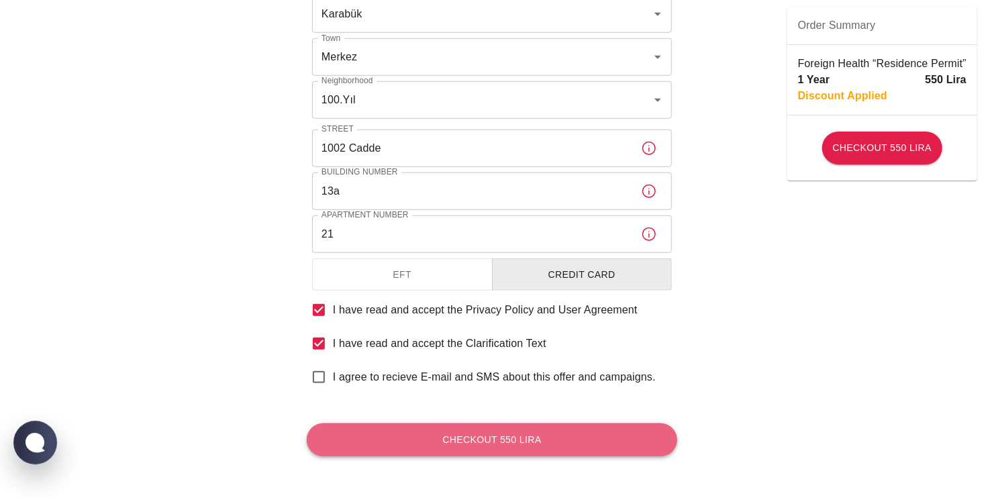
click at [465, 436] on button "Checkout 550 Lira" at bounding box center [492, 440] width 371 height 33
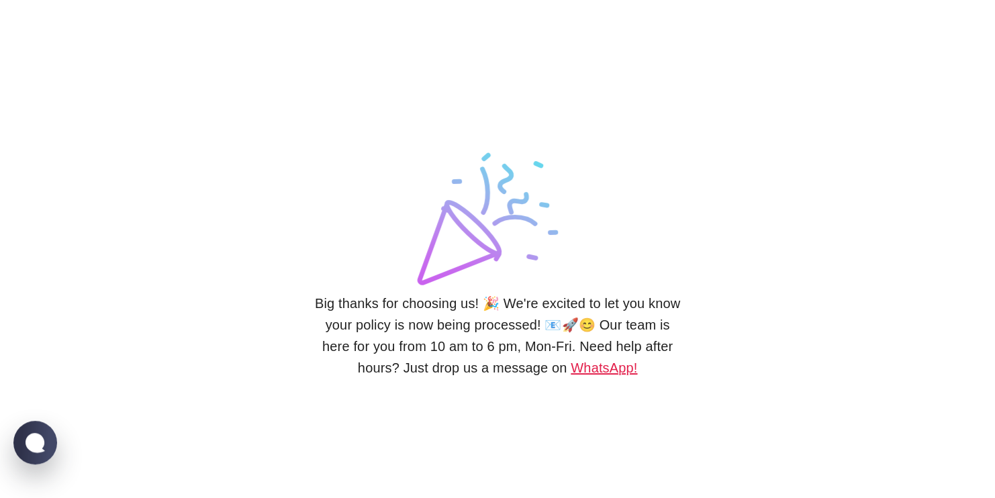
click at [596, 373] on link "WhatsApp!" at bounding box center [604, 368] width 66 height 15
